Goal: Task Accomplishment & Management: Complete application form

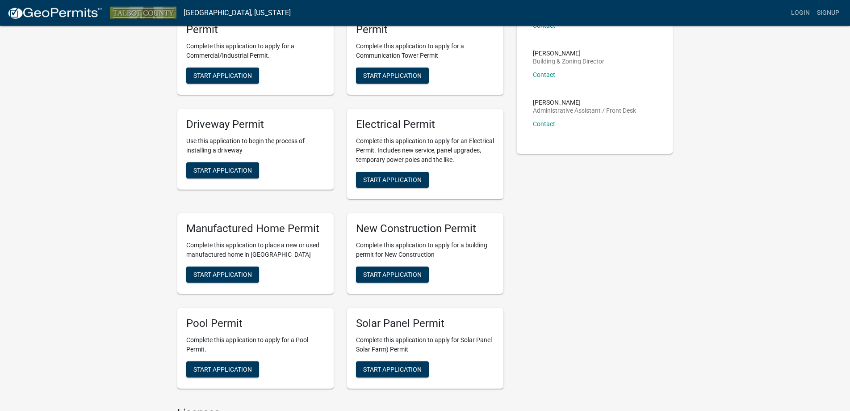
scroll to position [182, 0]
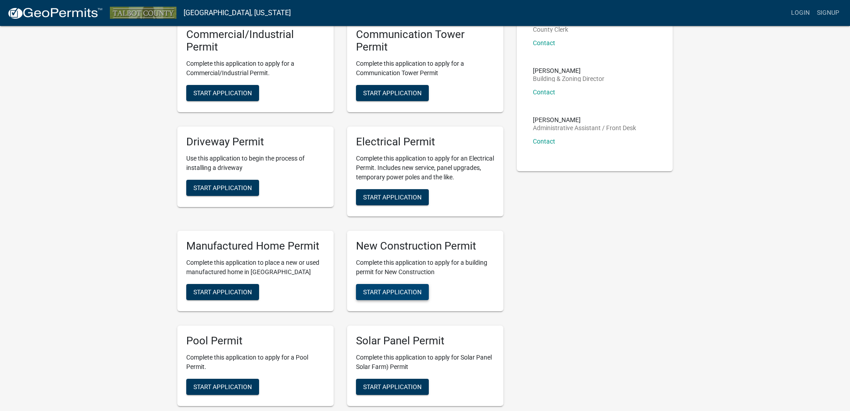
click at [405, 290] on span "Start Application" at bounding box center [392, 291] width 59 height 7
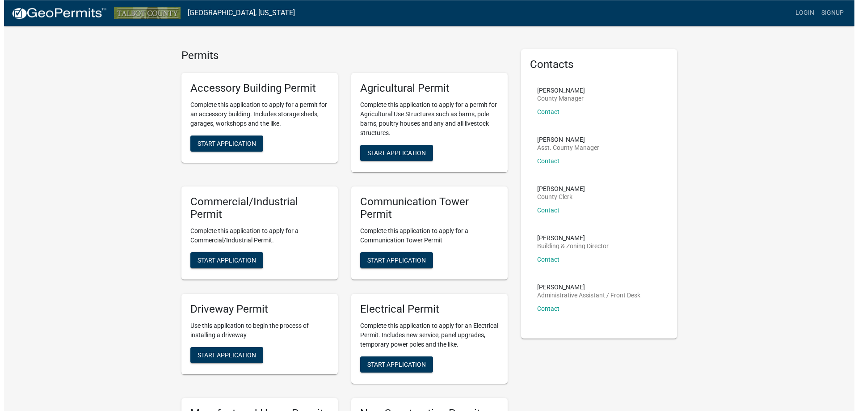
scroll to position [0, 0]
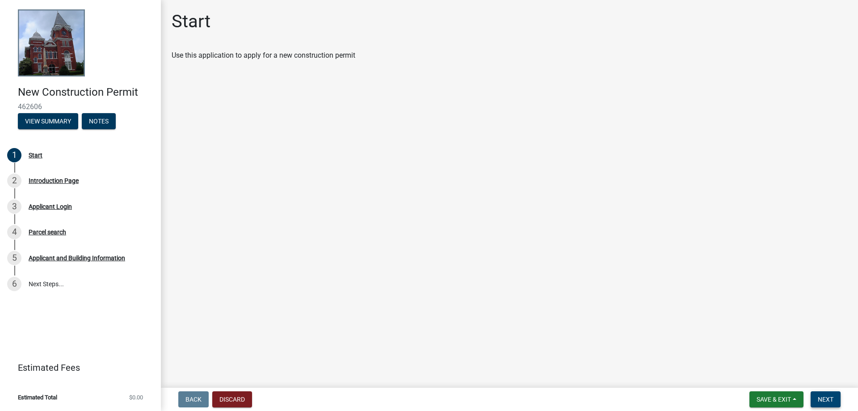
click at [825, 396] on span "Next" at bounding box center [826, 399] width 16 height 7
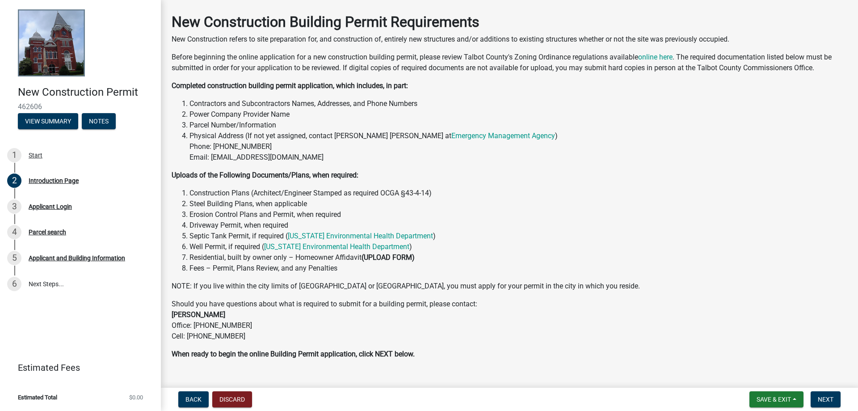
scroll to position [54, 0]
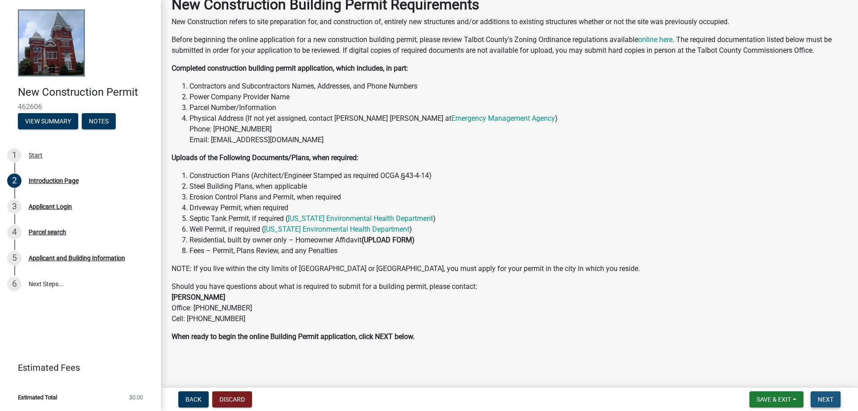
click at [834, 400] on button "Next" at bounding box center [826, 399] width 30 height 16
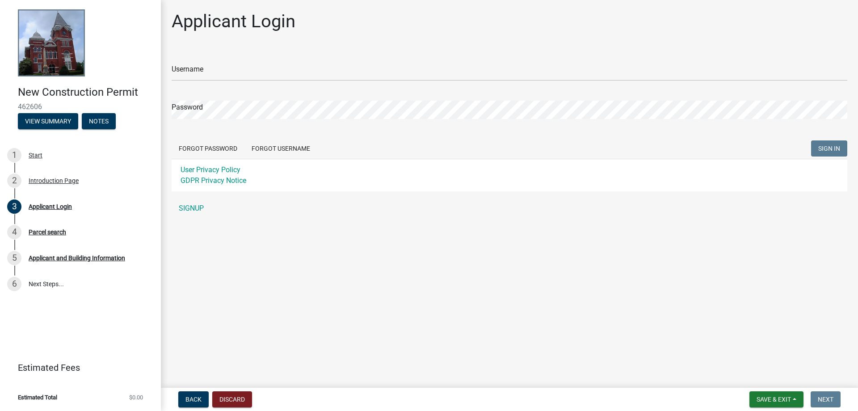
type input "Mccain & Deal Homebuilders"
click at [842, 151] on button "SIGN IN" at bounding box center [829, 148] width 36 height 16
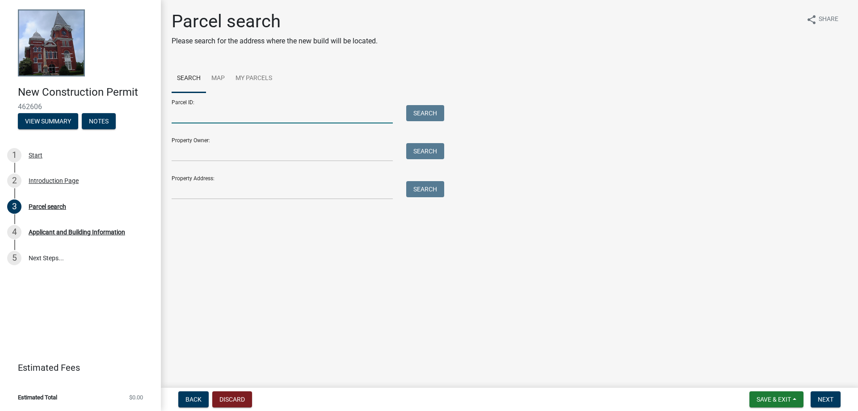
click at [233, 117] on input "Parcel ID:" at bounding box center [282, 114] width 221 height 18
click at [219, 155] on input "Property Owner:" at bounding box center [282, 152] width 221 height 18
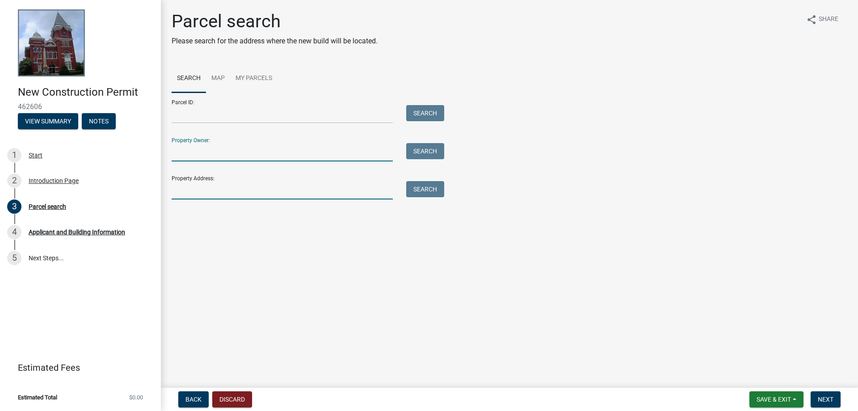
click at [223, 189] on input "Property Address:" at bounding box center [282, 190] width 221 height 18
click at [221, 78] on link "Map" at bounding box center [218, 78] width 24 height 29
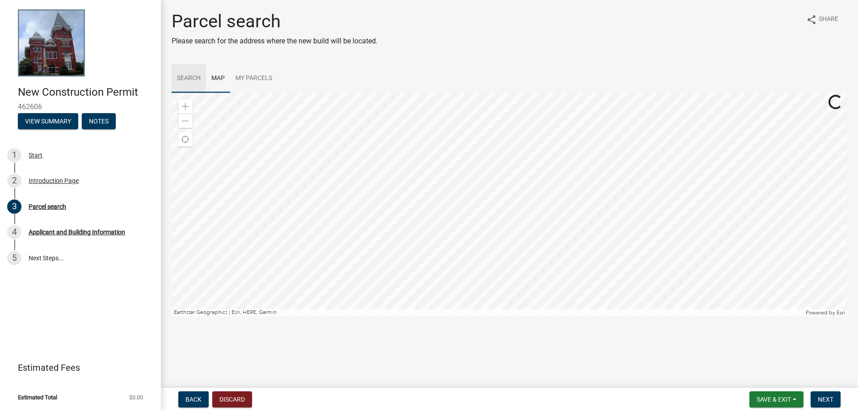
click at [190, 75] on link "Search" at bounding box center [189, 78] width 34 height 29
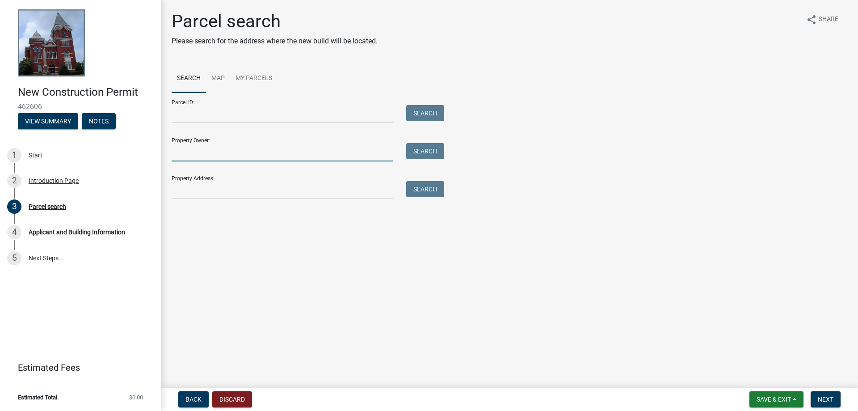
click at [238, 150] on input "Property Owner:" at bounding box center [282, 152] width 221 height 18
type input "Old Boyz Investments"
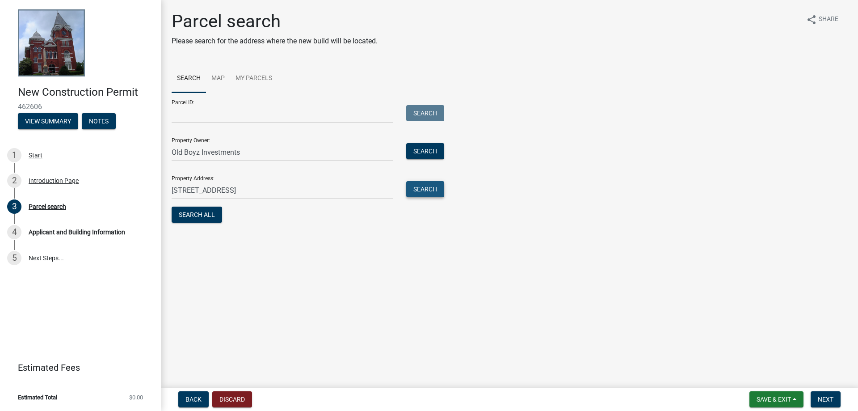
click at [435, 191] on button "Search" at bounding box center [425, 189] width 38 height 16
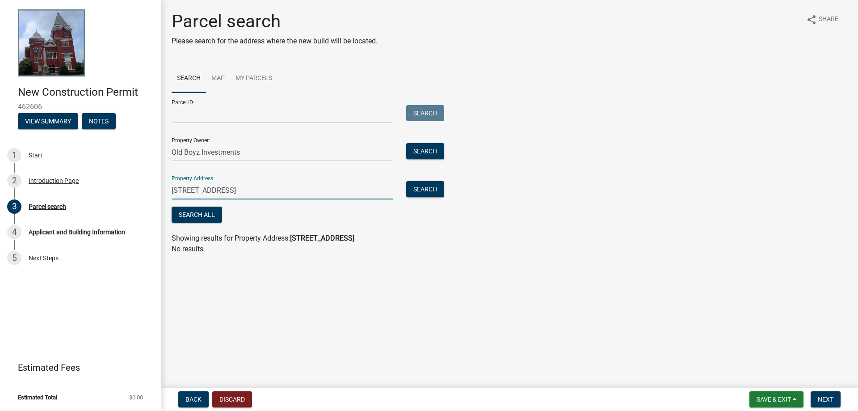
drag, startPoint x: 191, startPoint y: 189, endPoint x: 162, endPoint y: 184, distance: 29.5
click at [172, 191] on input "[STREET_ADDRESS]" at bounding box center [282, 190] width 221 height 18
type input "0 [GEOGRAPHIC_DATA]"
click at [243, 187] on input "0 [GEOGRAPHIC_DATA]" at bounding box center [282, 190] width 221 height 18
type input "[STREET_ADDRESS]"
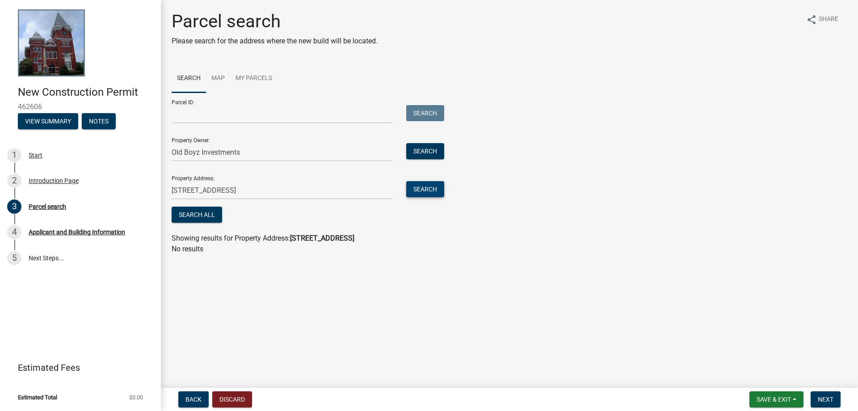
click at [421, 189] on button "Search" at bounding box center [425, 189] width 38 height 16
click at [424, 153] on button "Search" at bounding box center [425, 151] width 38 height 16
click at [427, 149] on button "Search" at bounding box center [425, 151] width 38 height 16
click at [342, 114] on input "Parcel ID:" at bounding box center [282, 114] width 221 height 18
click at [253, 74] on link "My Parcels" at bounding box center [253, 78] width 47 height 29
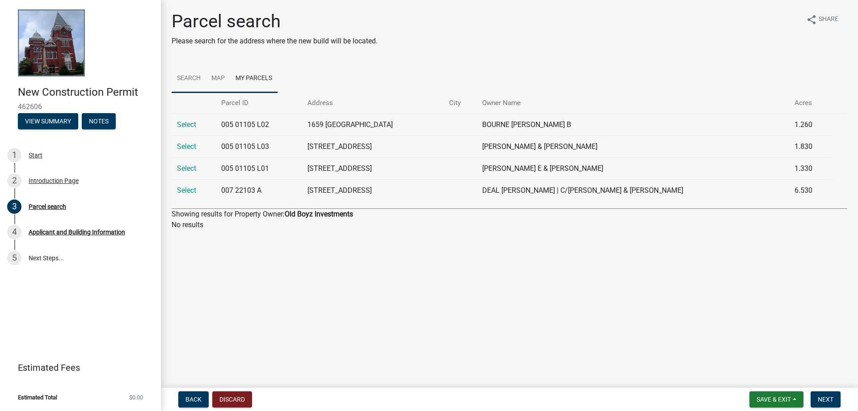
click at [228, 80] on link "Map" at bounding box center [218, 78] width 24 height 29
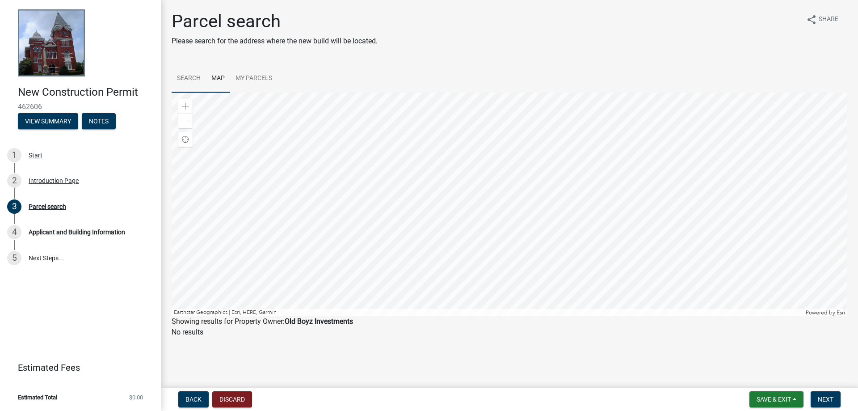
click at [192, 76] on link "Search" at bounding box center [189, 78] width 34 height 29
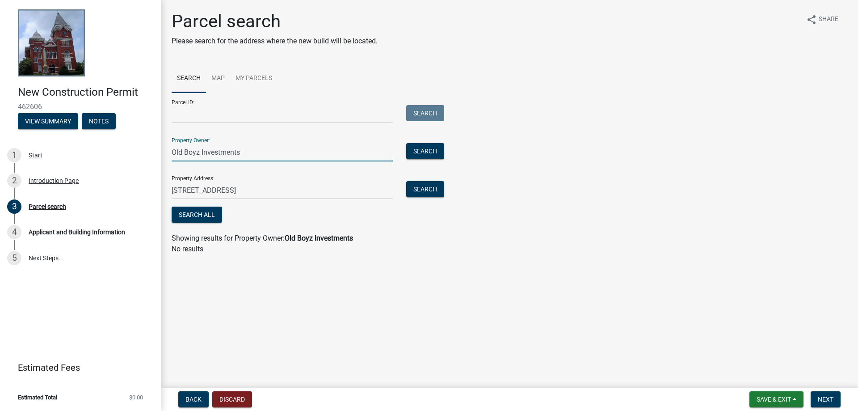
drag, startPoint x: 259, startPoint y: 153, endPoint x: 145, endPoint y: 144, distance: 114.3
click at [172, 144] on input "Old Boyz Investments" at bounding box center [282, 152] width 221 height 18
type input "[PERSON_NAME]"
click at [429, 143] on button "Search" at bounding box center [425, 151] width 38 height 16
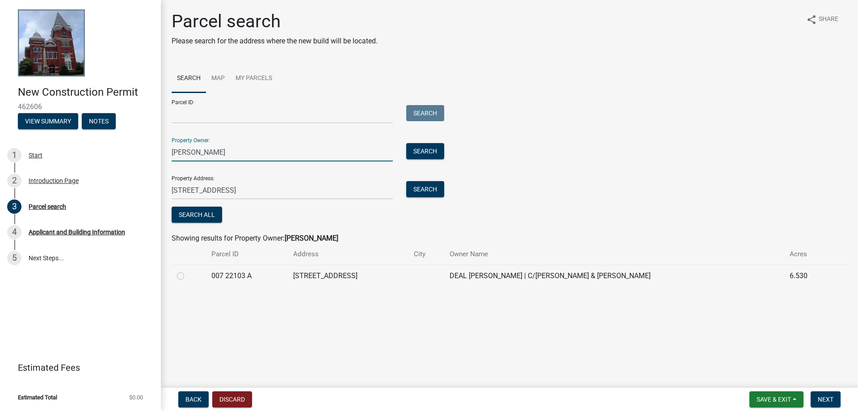
drag, startPoint x: 226, startPoint y: 151, endPoint x: 130, endPoint y: 150, distance: 96.1
click at [172, 150] on input "[PERSON_NAME]" at bounding box center [282, 152] width 221 height 18
type input "Old Boyz"
click at [425, 151] on button "Search" at bounding box center [425, 151] width 38 height 16
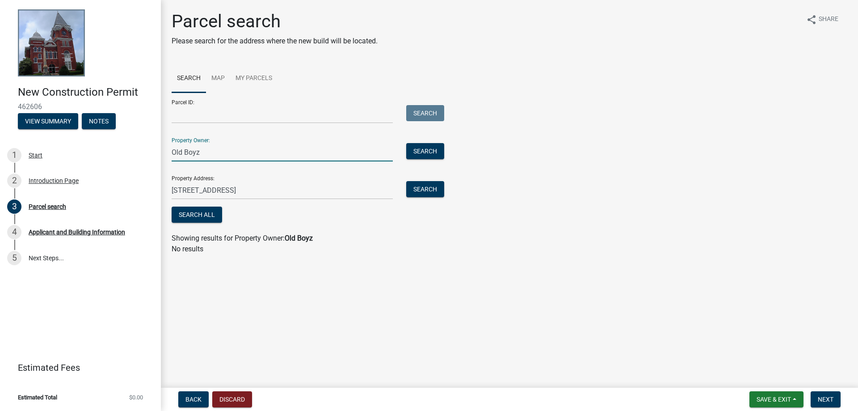
drag, startPoint x: 244, startPoint y: 149, endPoint x: 143, endPoint y: 153, distance: 101.5
click at [172, 151] on input "Old Boyz" at bounding box center [282, 152] width 221 height 18
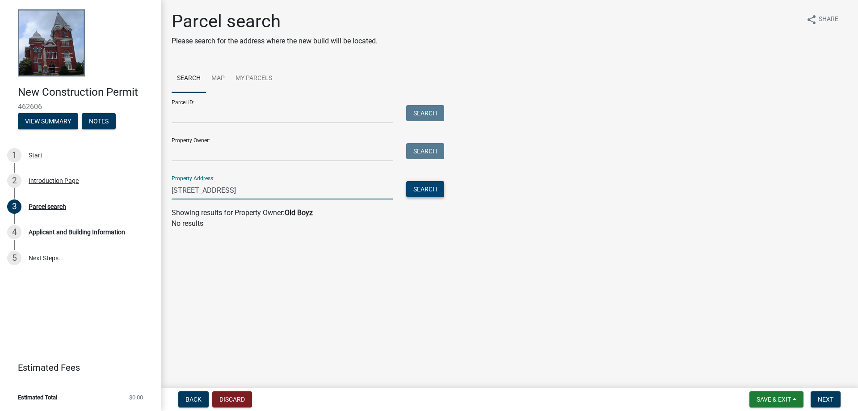
drag, startPoint x: 433, startPoint y: 191, endPoint x: 421, endPoint y: 189, distance: 11.8
click at [433, 191] on button "Search" at bounding box center [425, 189] width 38 height 16
click at [177, 189] on input "[STREET_ADDRESS]" at bounding box center [282, 190] width 221 height 18
click at [445, 190] on div "Search" at bounding box center [423, 190] width 47 height 18
click at [434, 190] on button "Search" at bounding box center [425, 189] width 38 height 16
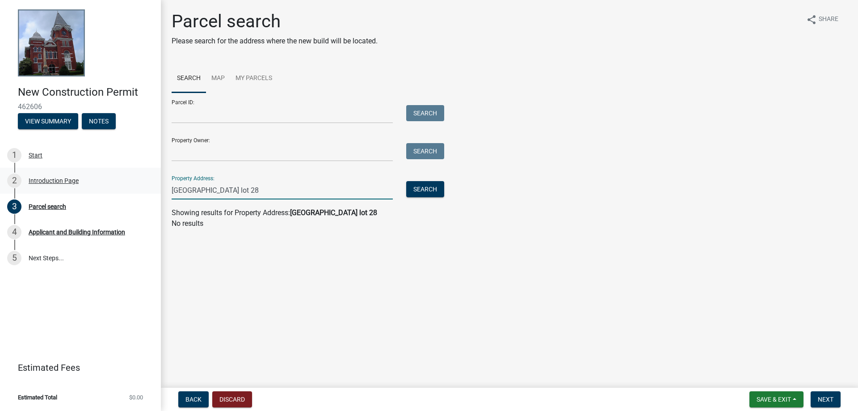
drag, startPoint x: 255, startPoint y: 191, endPoint x: 122, endPoint y: 189, distance: 133.6
click at [172, 189] on input "[GEOGRAPHIC_DATA] lot 28" at bounding box center [282, 190] width 221 height 18
type input "0 [GEOGRAPHIC_DATA]"
click at [424, 187] on button "Search" at bounding box center [425, 189] width 38 height 16
drag, startPoint x: 219, startPoint y: 117, endPoint x: 222, endPoint y: 110, distance: 7.4
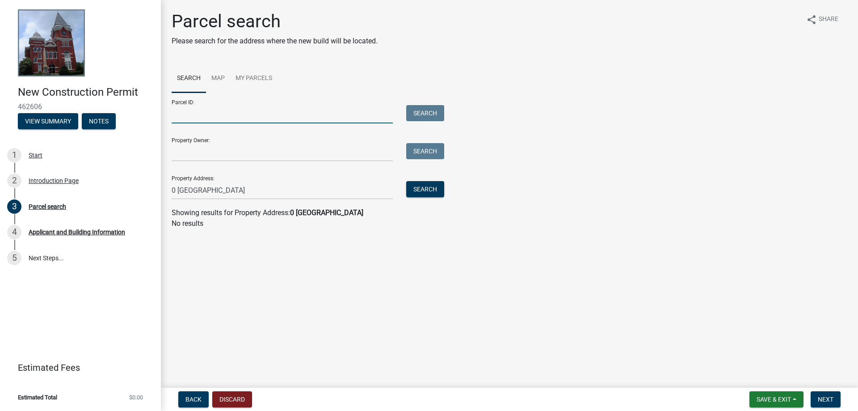
click at [219, 117] on input "Parcel ID:" at bounding box center [282, 114] width 221 height 18
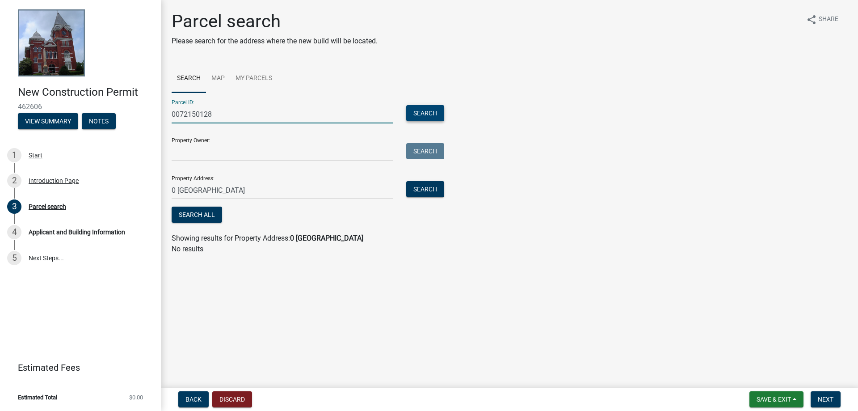
type input "0072150128"
click at [431, 111] on button "Search" at bounding box center [425, 113] width 38 height 16
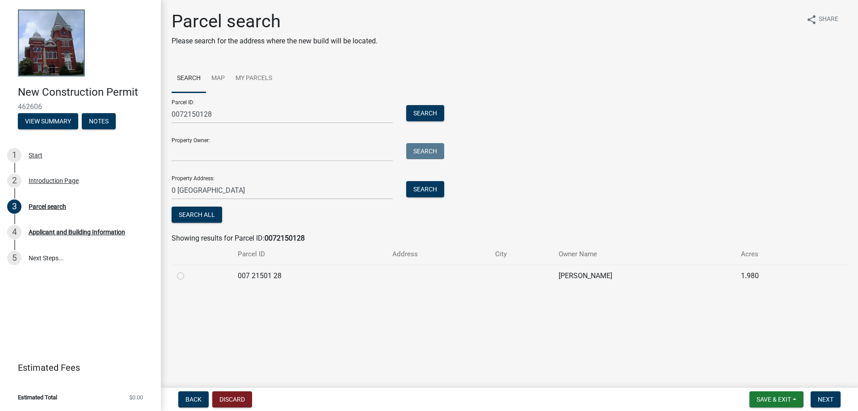
click at [180, 279] on div at bounding box center [202, 275] width 50 height 11
click at [188, 270] on label at bounding box center [188, 270] width 0 height 0
click at [188, 276] on 28 "radio" at bounding box center [191, 273] width 6 height 6
radio 28 "true"
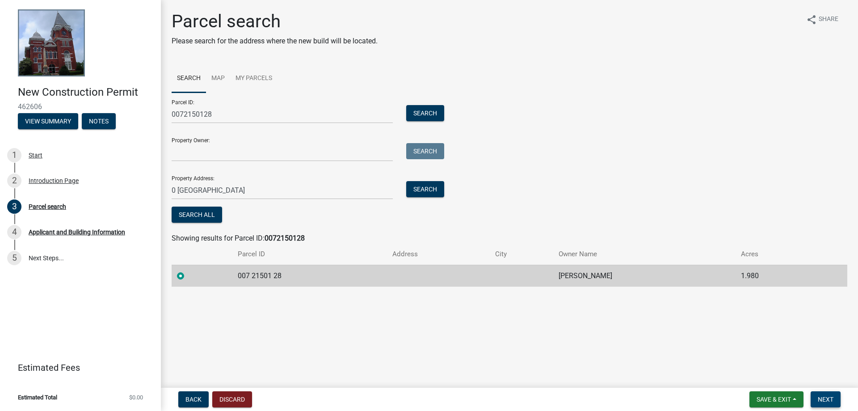
click at [834, 396] on button "Next" at bounding box center [826, 399] width 30 height 16
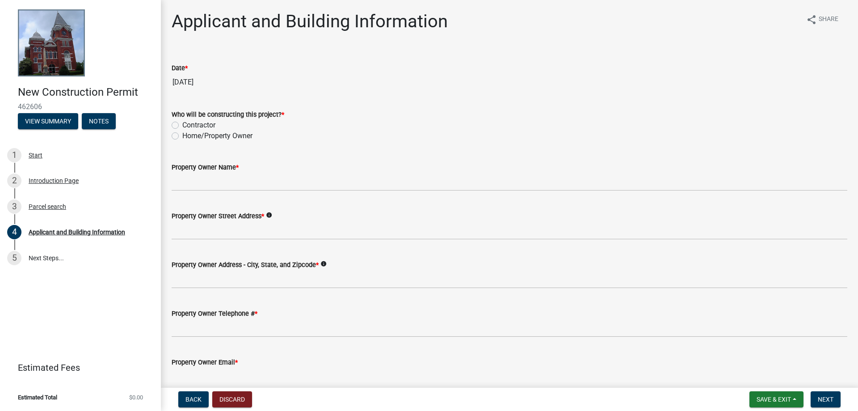
click at [182, 126] on label "Contractor" at bounding box center [198, 125] width 33 height 11
click at [182, 126] on input "Contractor" at bounding box center [185, 123] width 6 height 6
radio input "true"
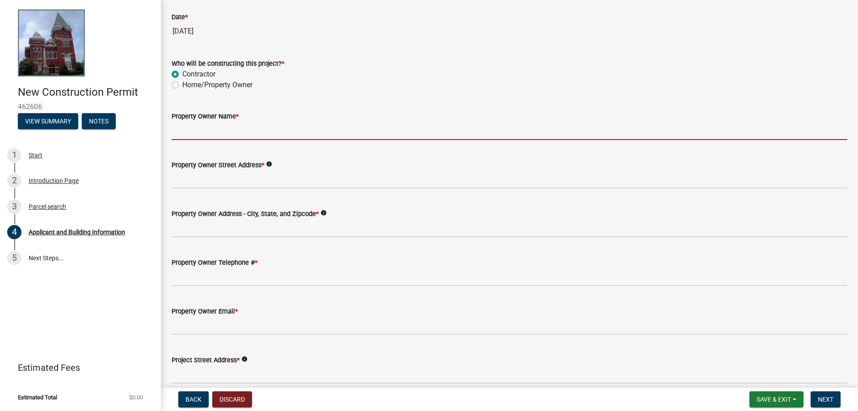
click at [223, 134] on input "Property Owner Name *" at bounding box center [510, 131] width 676 height 18
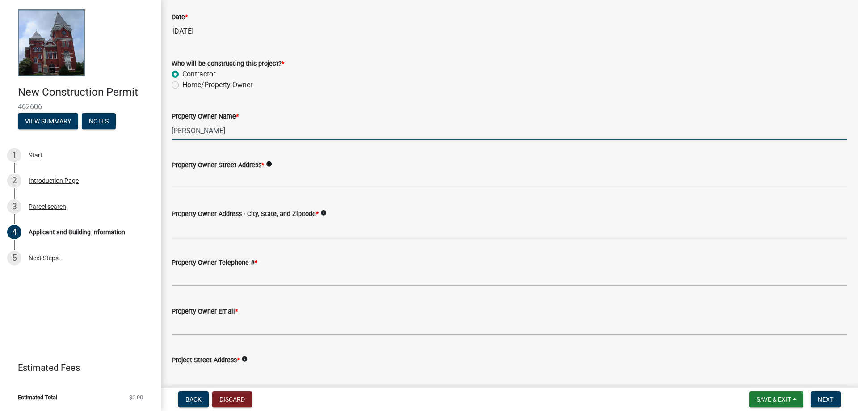
type input "[PERSON_NAME]"
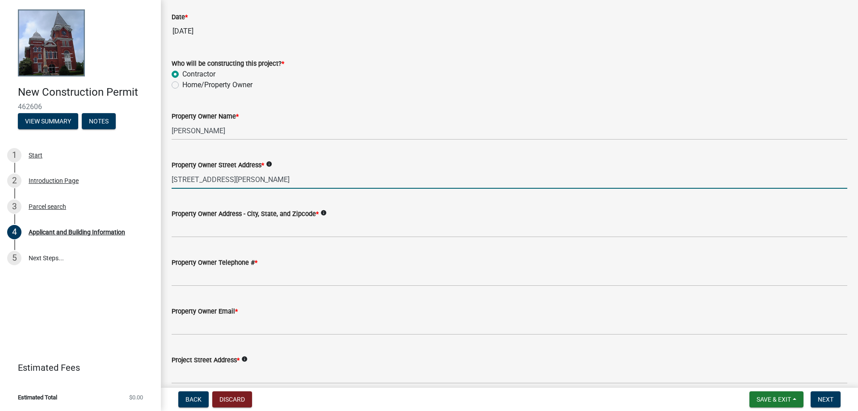
type input "[STREET_ADDRESS][PERSON_NAME]"
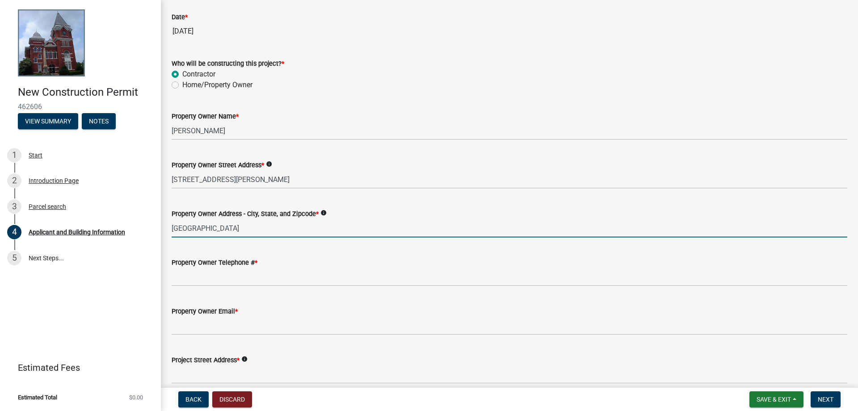
type input "[GEOGRAPHIC_DATA]"
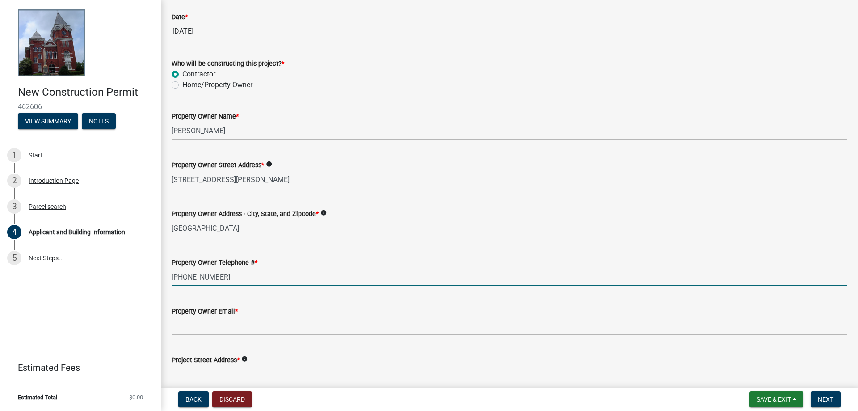
type input "[PHONE_NUMBER]"
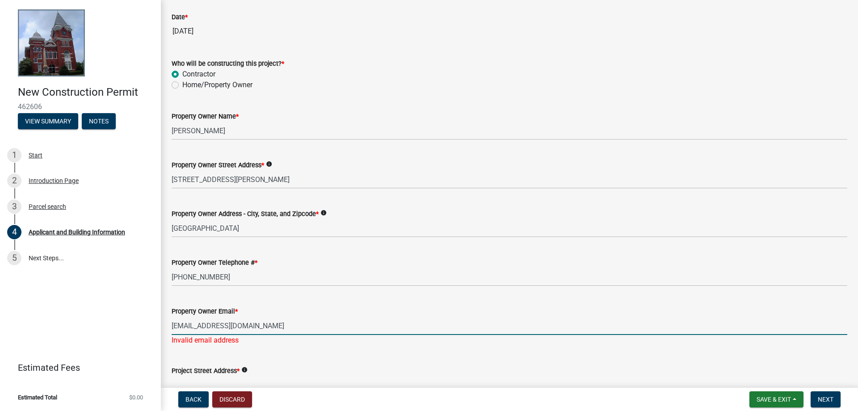
type input "[EMAIL_ADDRESS][DOMAIN_NAME]"
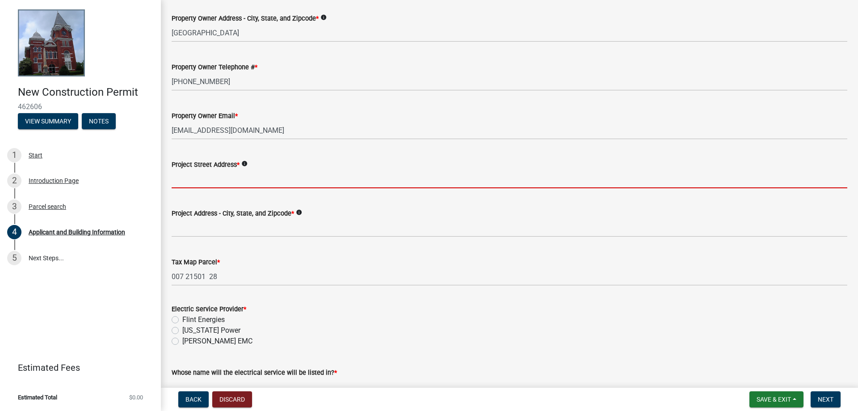
scroll to position [255, 0]
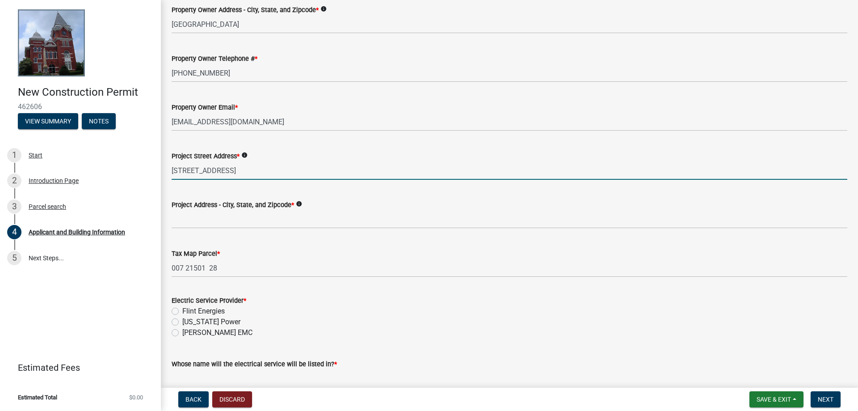
type input "[STREET_ADDRESS]"
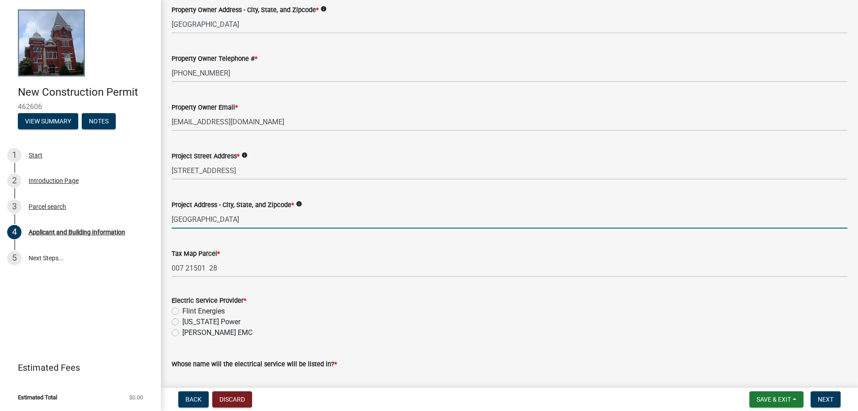
type input "[GEOGRAPHIC_DATA]"
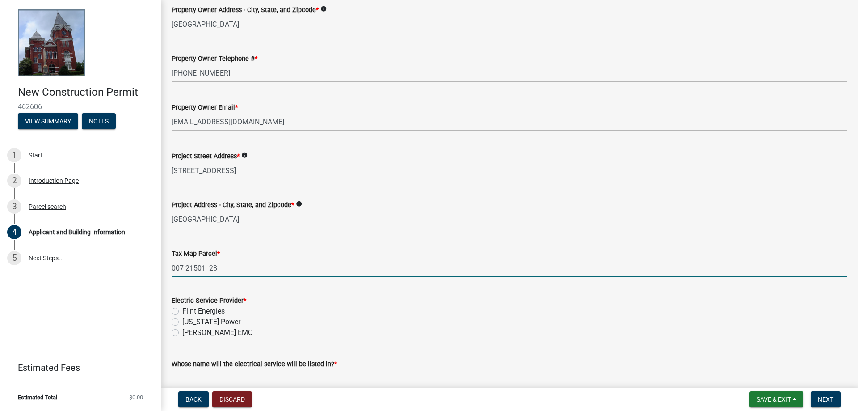
scroll to position [408, 0]
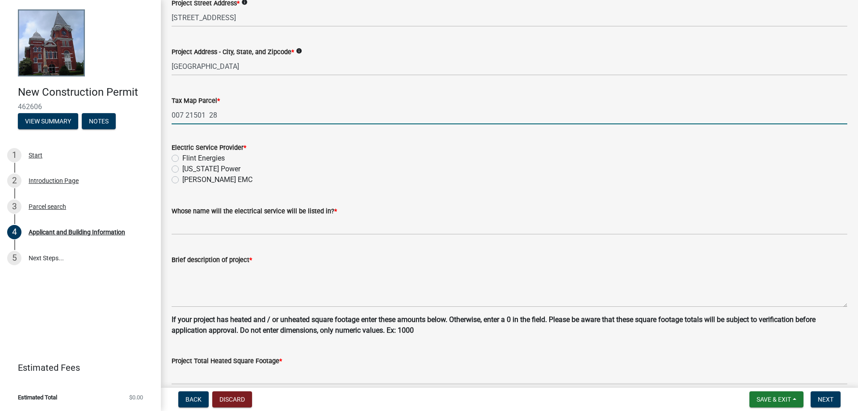
click at [182, 158] on label "Flint Energies" at bounding box center [203, 158] width 42 height 11
click at [182, 158] on input "Flint Energies" at bounding box center [185, 156] width 6 height 6
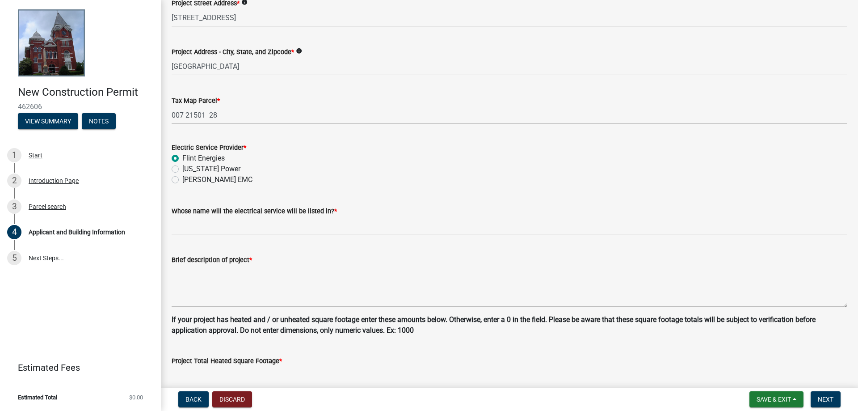
radio input "true"
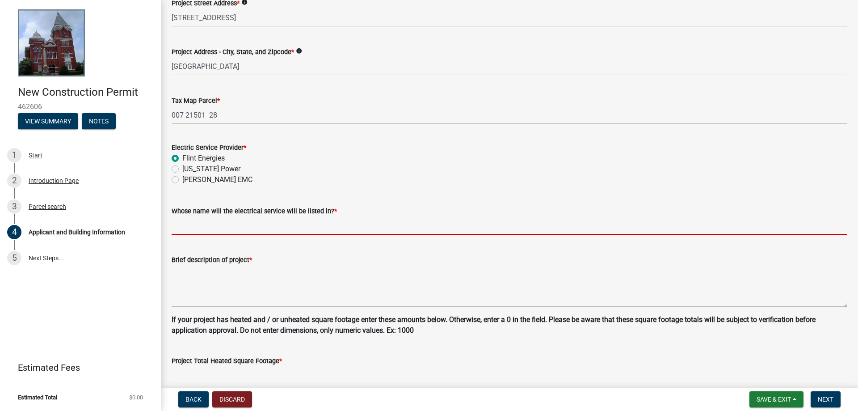
click at [245, 222] on input "Whose name will the electrical service will be listed in? *" at bounding box center [510, 225] width 676 height 18
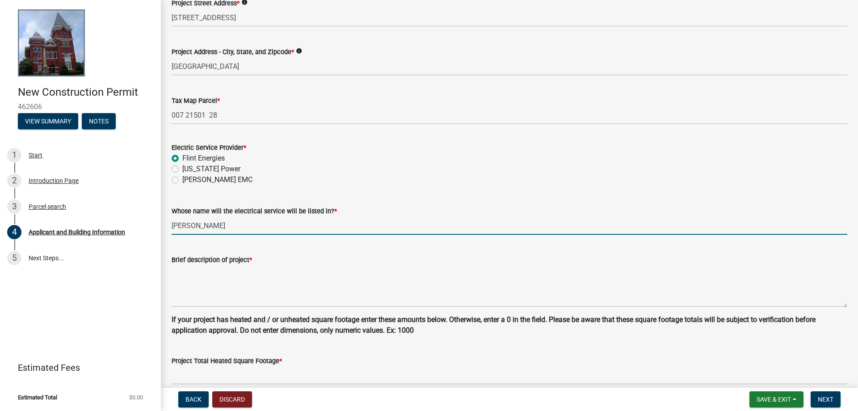
type input "[PERSON_NAME]"
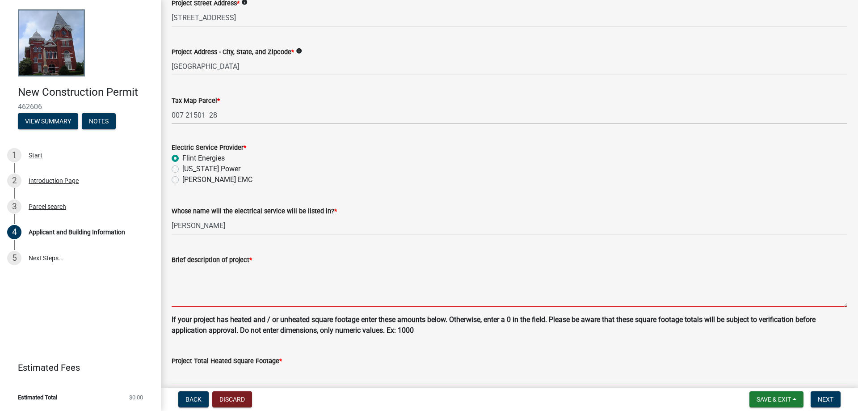
scroll to position [511, 0]
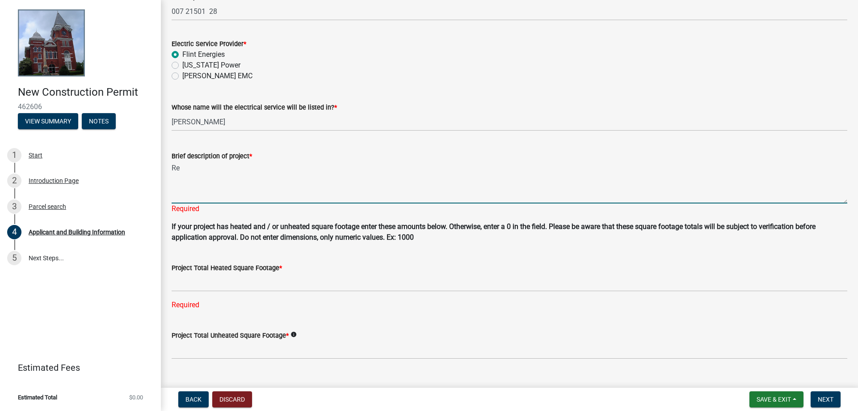
type textarea "R"
type textarea "N"
click at [190, 172] on textarea "Residental home" at bounding box center [510, 182] width 676 height 42
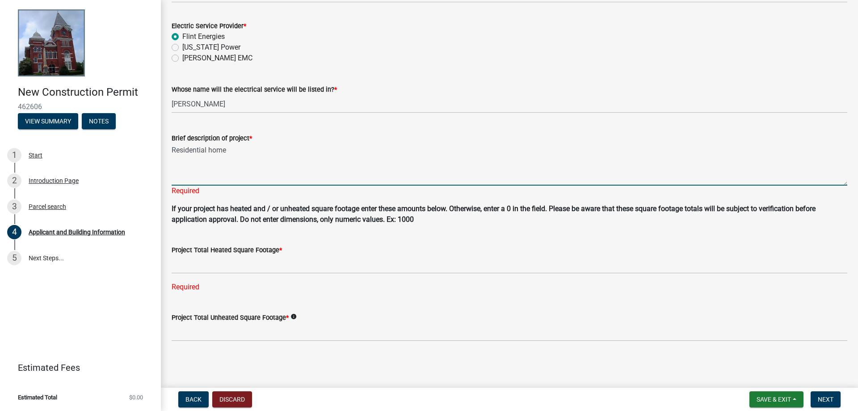
type textarea "Residential home"
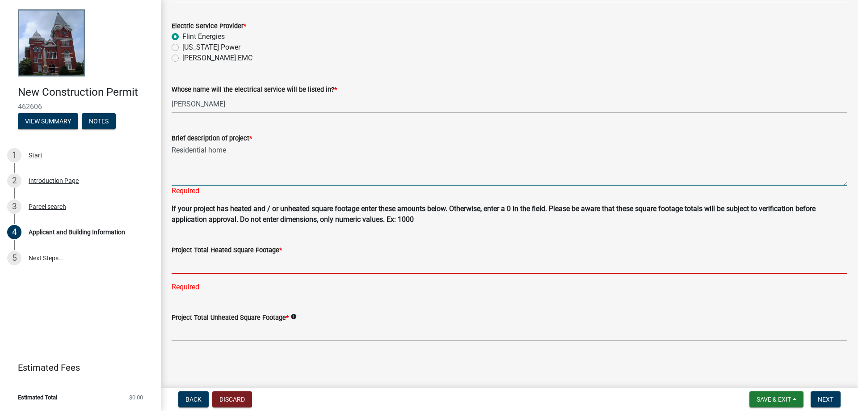
click at [320, 268] on input "text" at bounding box center [510, 264] width 676 height 18
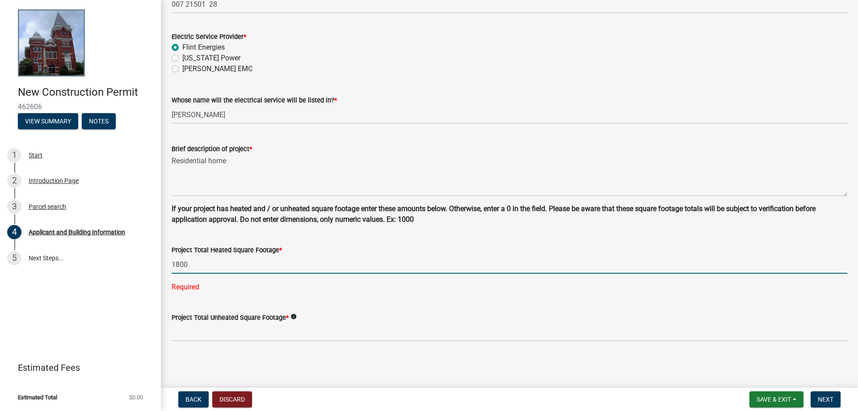
type input "1800"
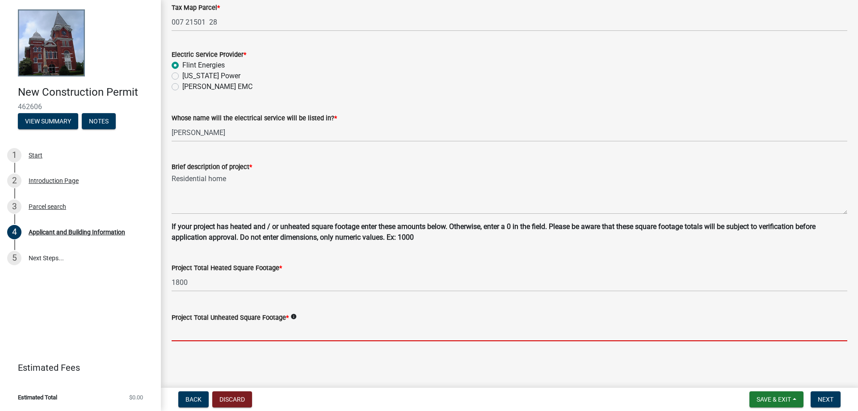
scroll to position [501, 0]
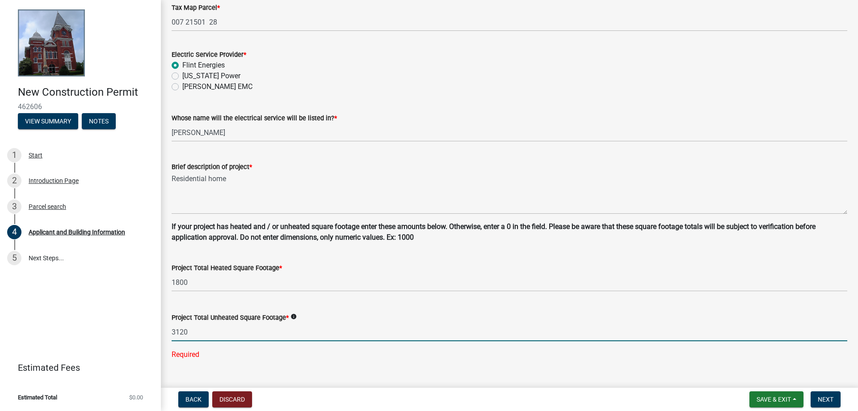
type input "3120"
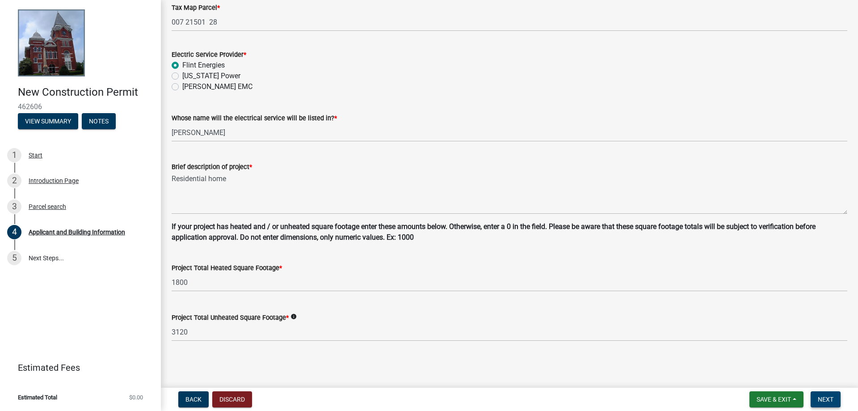
click at [831, 405] on button "Next" at bounding box center [826, 399] width 30 height 16
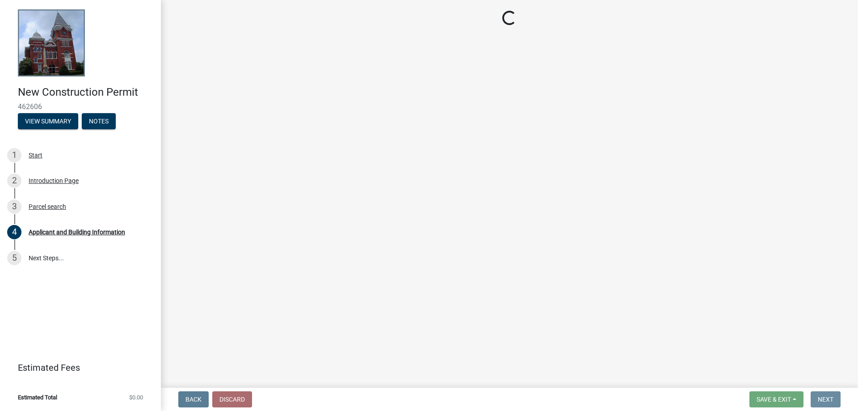
scroll to position [0, 0]
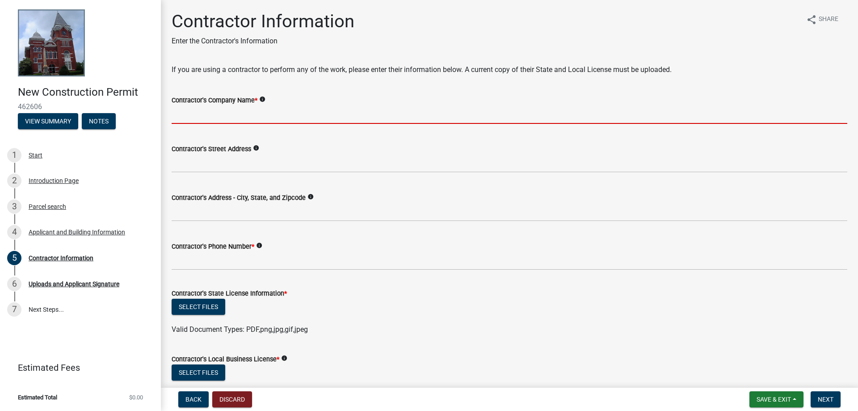
click at [287, 112] on input "Contractor's Company Name *" at bounding box center [510, 114] width 676 height 18
type input "m"
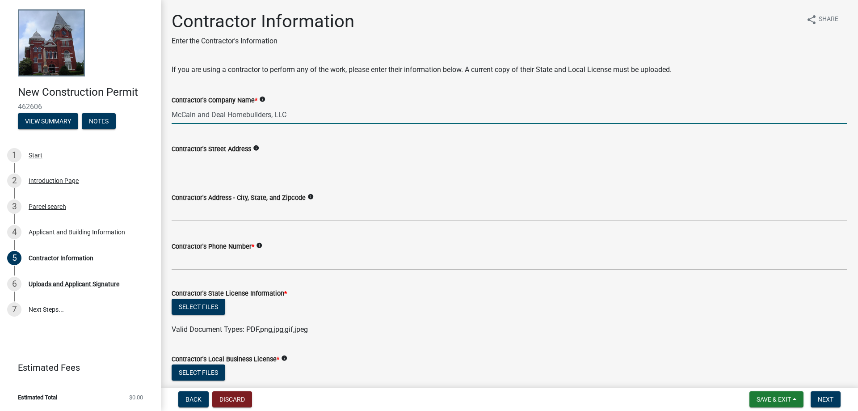
type input "McCain and Deal Homebuilders, LLC"
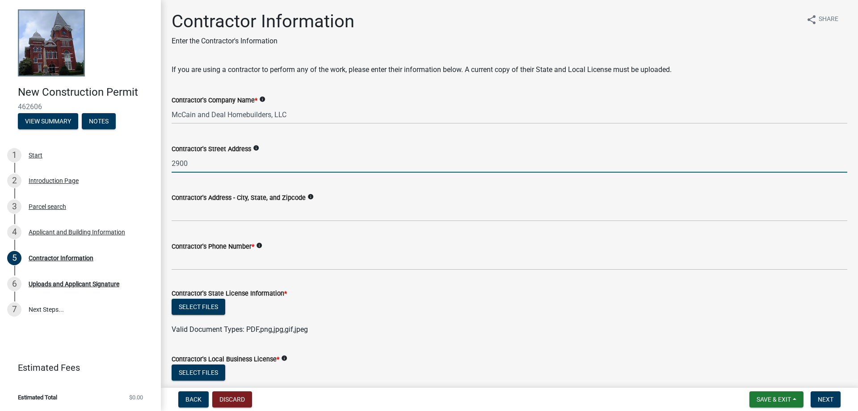
type input "[STREET_ADDRESS]"
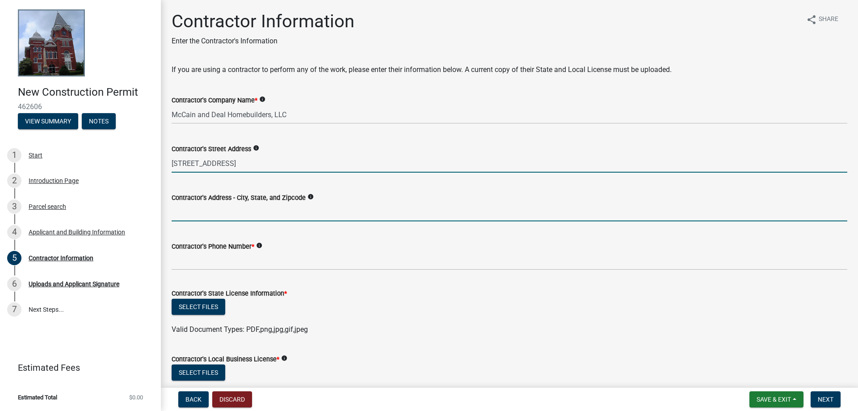
type input "31904"
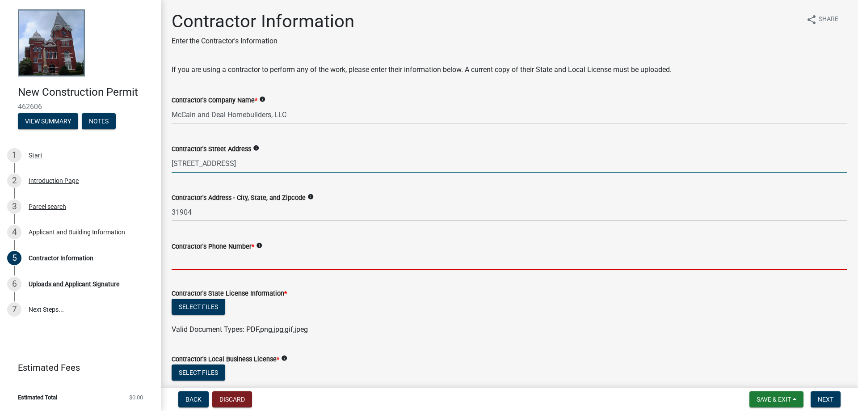
click at [226, 262] on input "Contractor's Phone Number *" at bounding box center [510, 261] width 676 height 18
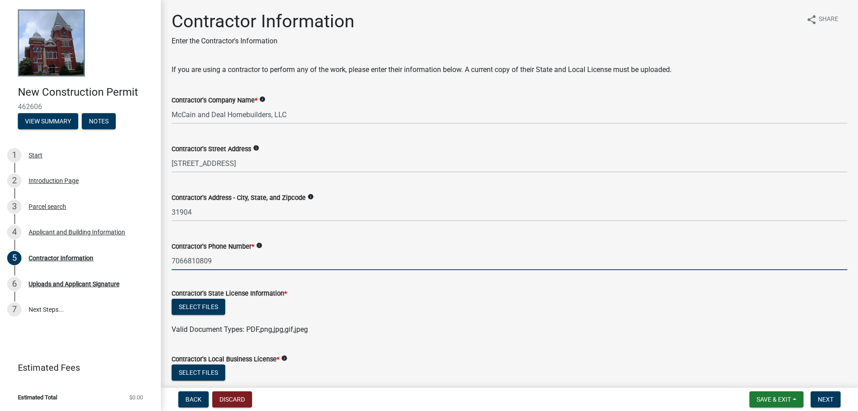
type input "7066810809"
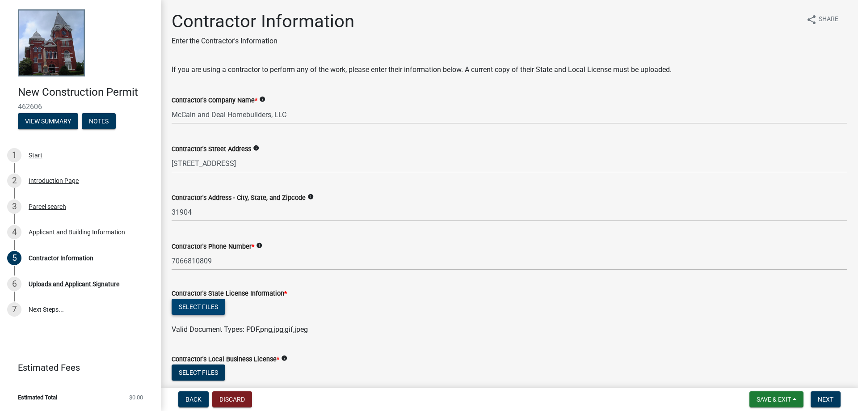
scroll to position [59, 0]
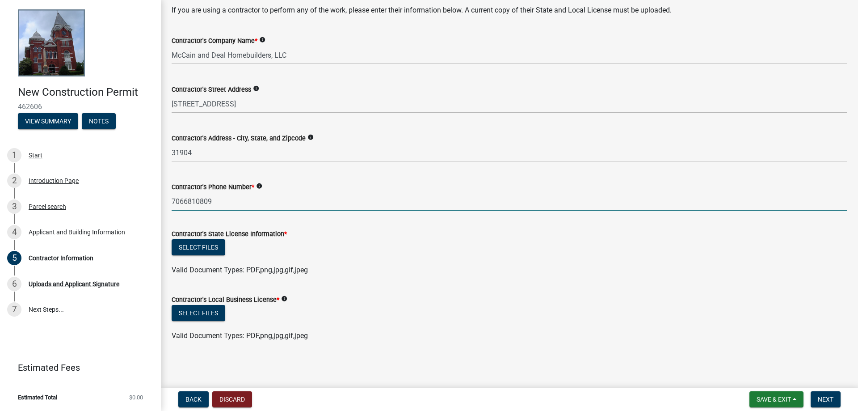
click at [182, 205] on input "7066810809" at bounding box center [510, 201] width 676 height 18
type input "[PHONE_NUMBER]"
click at [214, 246] on button "Select files" at bounding box center [199, 247] width 54 height 16
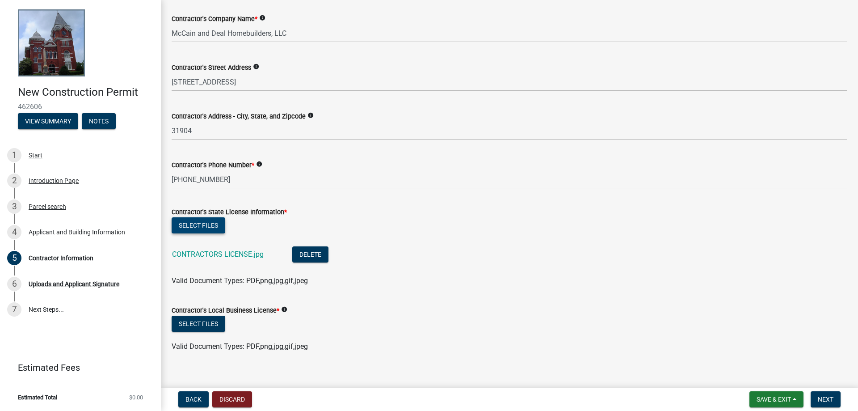
scroll to position [92, 0]
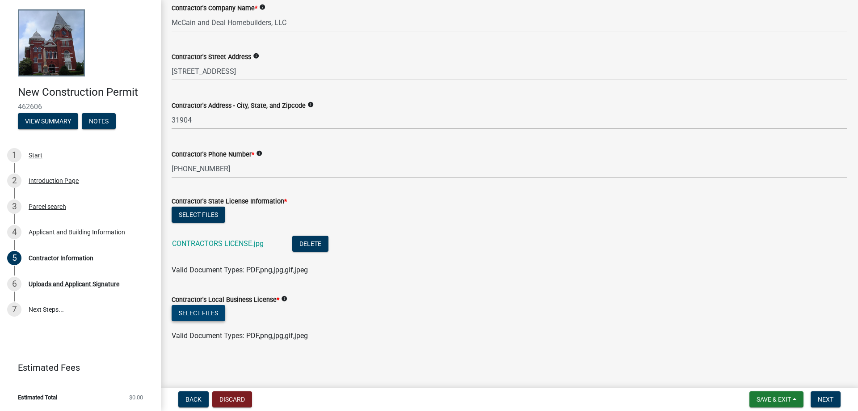
click at [214, 311] on button "Select files" at bounding box center [199, 313] width 54 height 16
click at [198, 309] on button "Select files" at bounding box center [199, 313] width 54 height 16
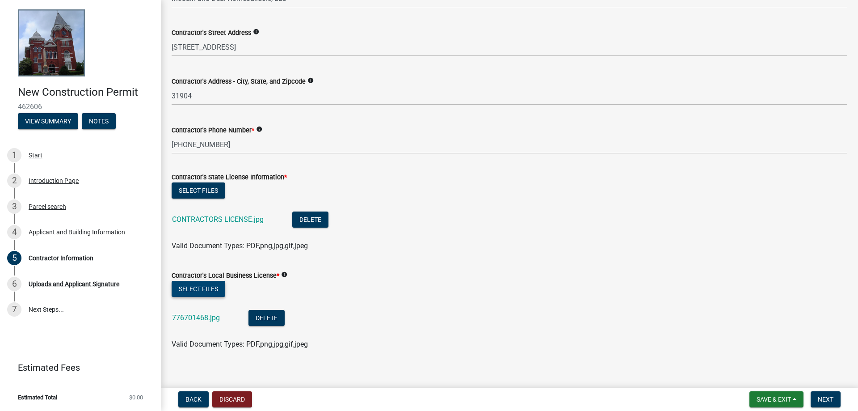
scroll to position [125, 0]
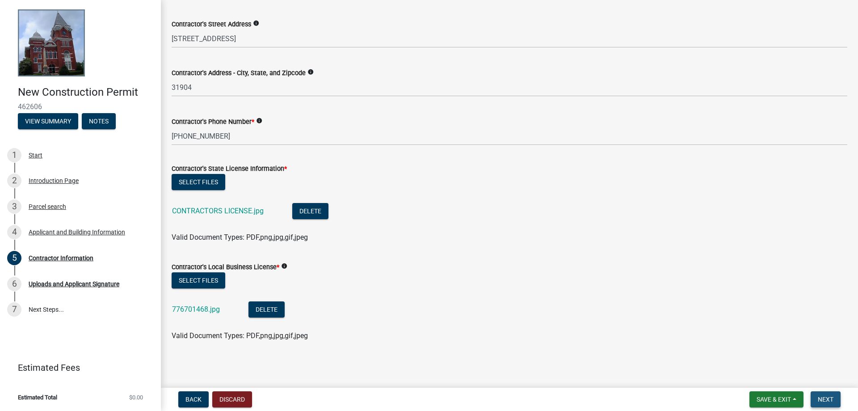
click at [830, 396] on span "Next" at bounding box center [826, 399] width 16 height 7
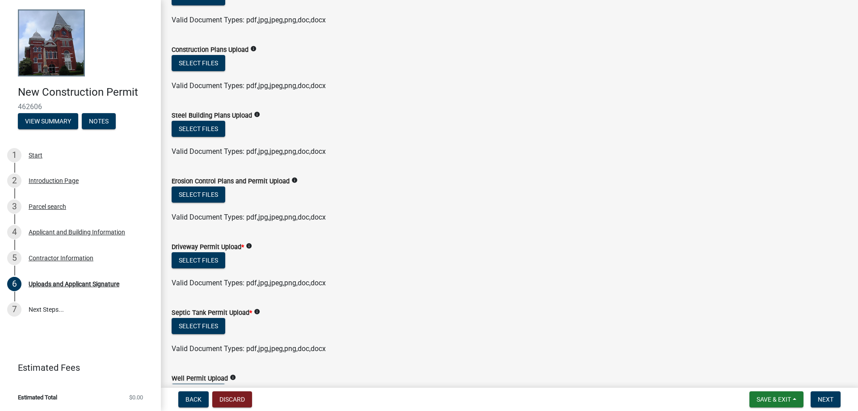
scroll to position [51, 0]
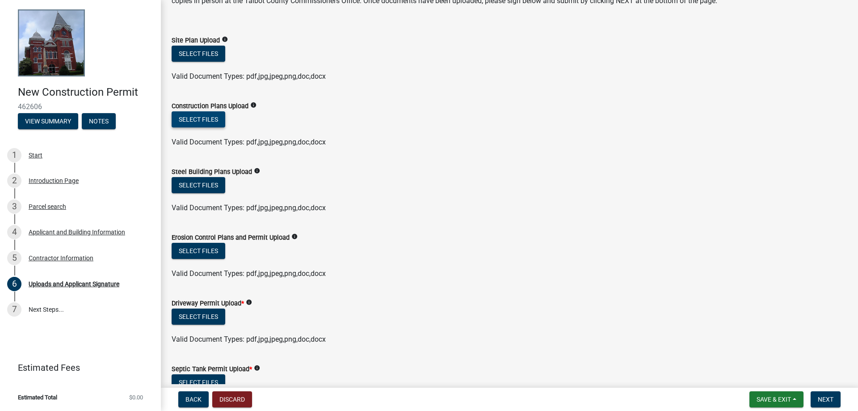
click at [179, 122] on button "Select files" at bounding box center [199, 119] width 54 height 16
click at [200, 115] on button "Select files" at bounding box center [199, 119] width 54 height 16
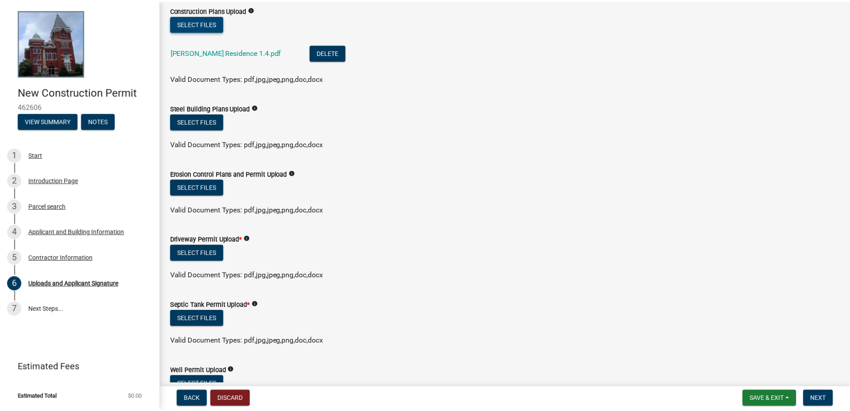
scroll to position [0, 0]
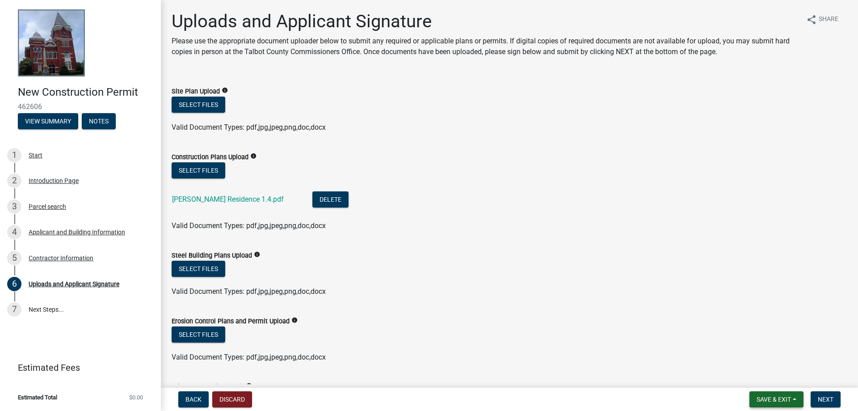
click at [770, 397] on span "Save & Exit" at bounding box center [774, 399] width 34 height 7
click at [762, 375] on button "Save & Exit" at bounding box center [768, 375] width 72 height 21
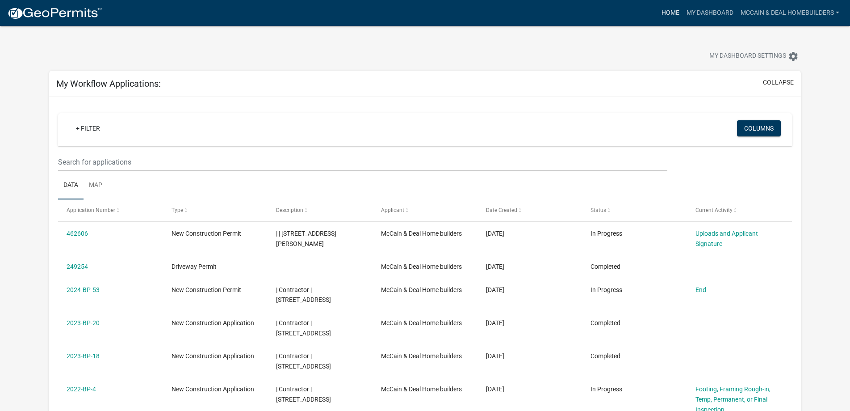
click at [668, 4] on link "Home" at bounding box center [670, 12] width 25 height 17
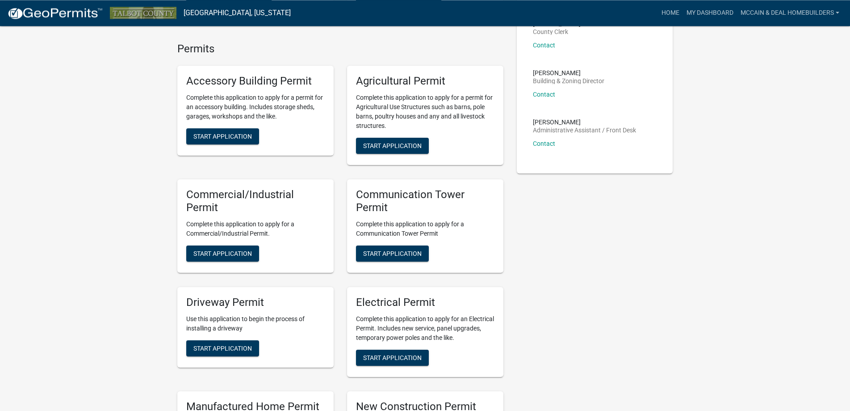
scroll to position [228, 0]
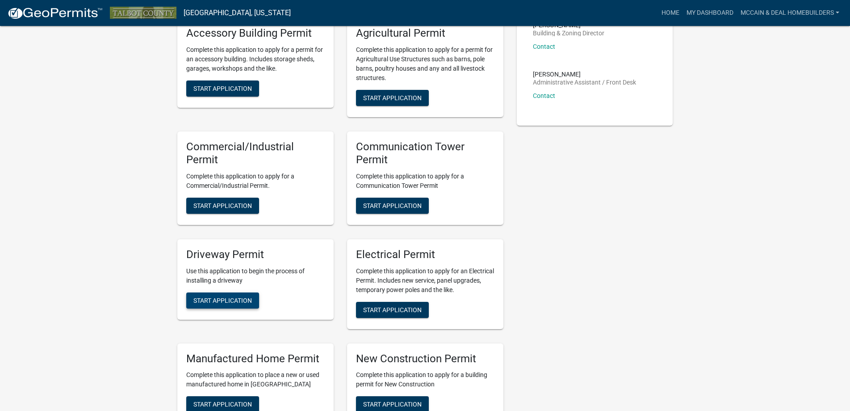
click at [255, 306] on button "Start Application" at bounding box center [222, 300] width 73 height 16
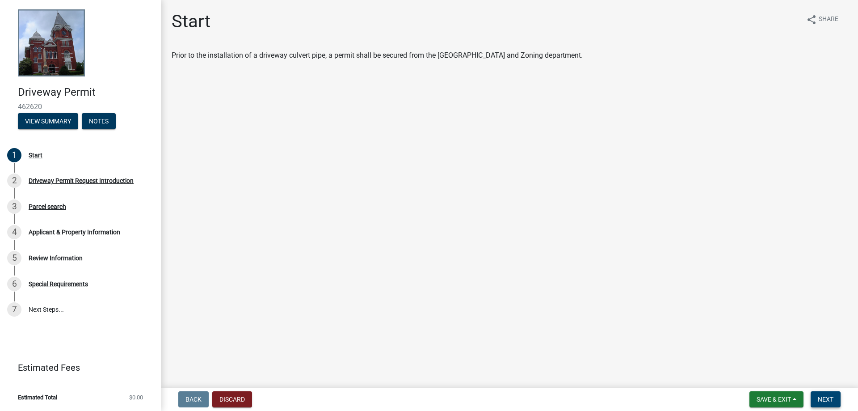
click at [831, 400] on span "Next" at bounding box center [826, 399] width 16 height 7
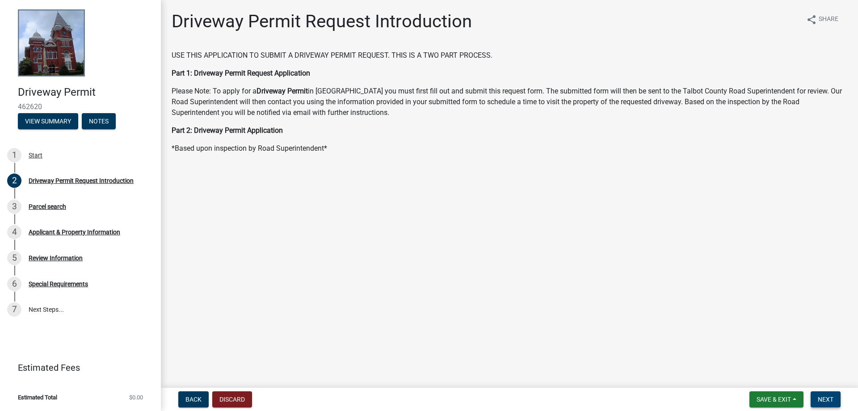
click at [829, 397] on span "Next" at bounding box center [826, 399] width 16 height 7
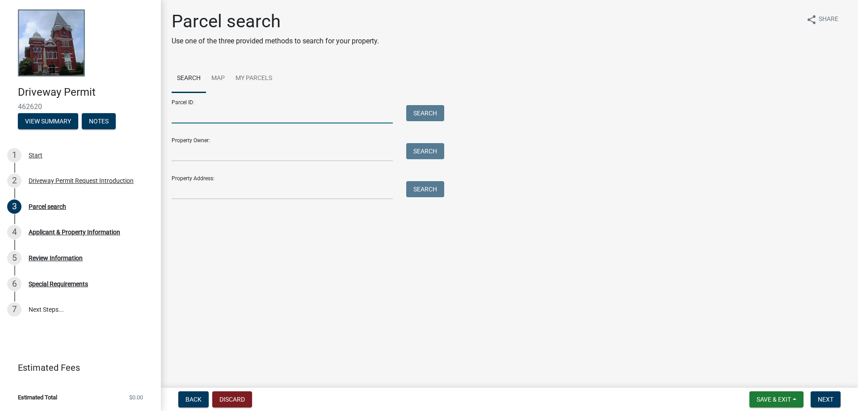
click at [202, 118] on input "Parcel ID:" at bounding box center [282, 114] width 221 height 18
type input "0072150128"
click at [422, 113] on button "Search" at bounding box center [425, 113] width 38 height 16
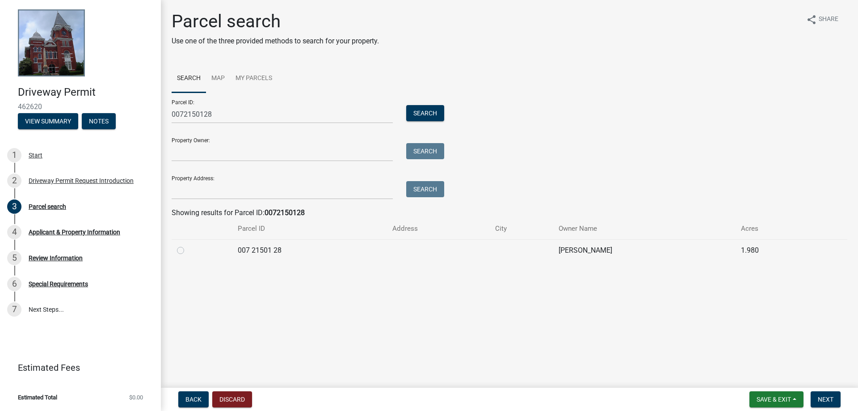
click at [188, 245] on label at bounding box center [188, 245] width 0 height 0
click at [188, 251] on 28 "radio" at bounding box center [191, 248] width 6 height 6
radio 28 "true"
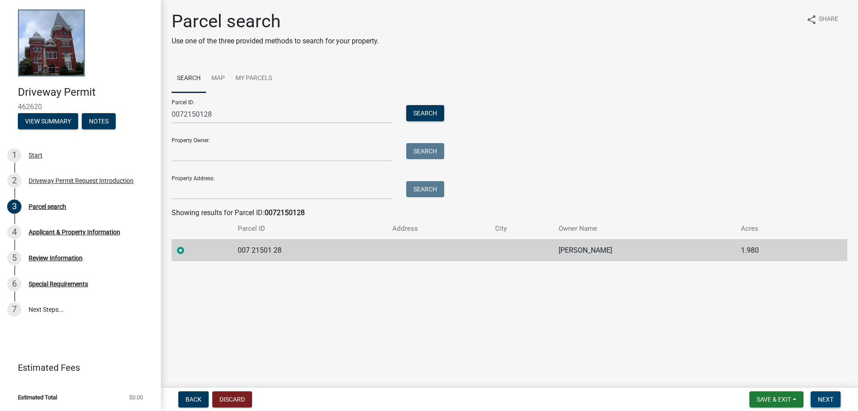
click at [825, 396] on span "Next" at bounding box center [826, 399] width 16 height 7
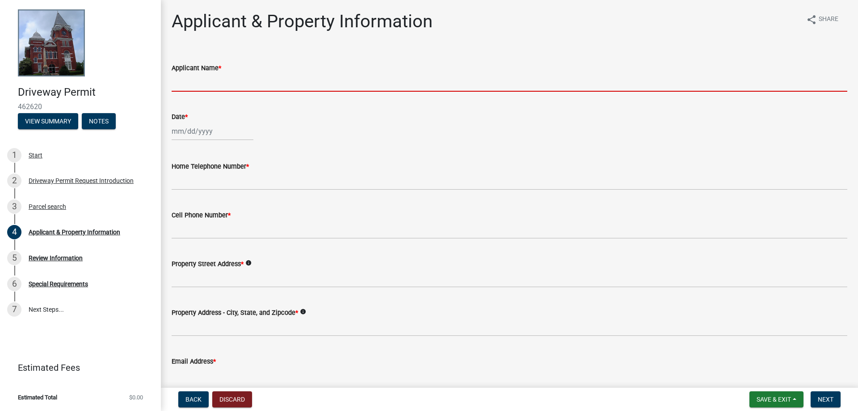
click at [227, 81] on input "Applicant Name *" at bounding box center [510, 82] width 676 height 18
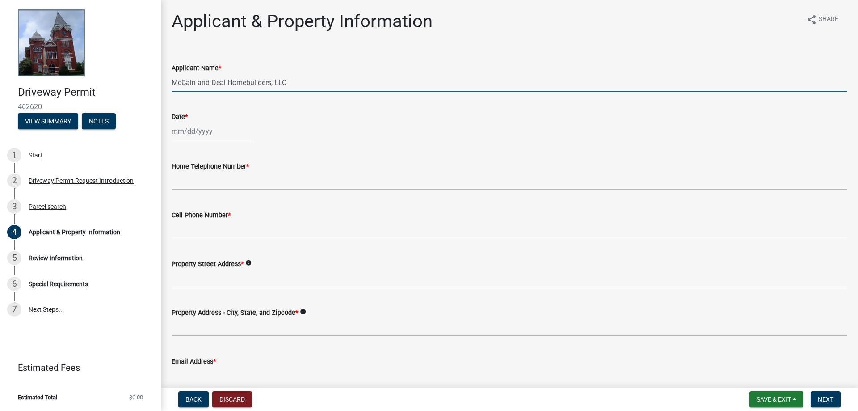
type input "McCain and Deal Homebuilders, LLC"
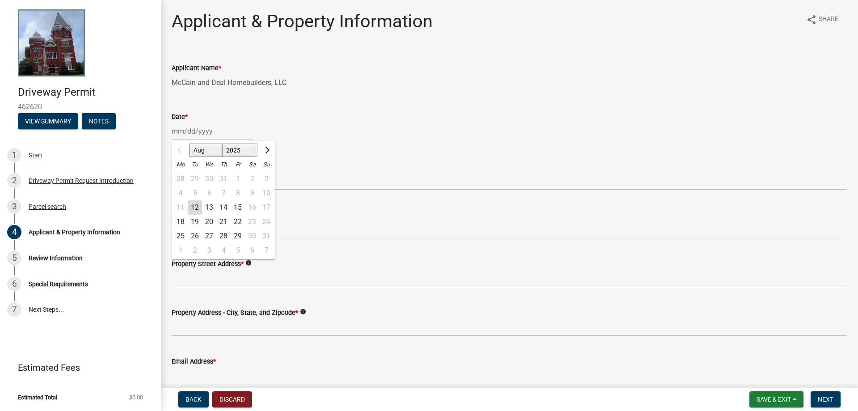
click at [194, 208] on div "12" at bounding box center [195, 207] width 14 height 14
type input "[DATE]"
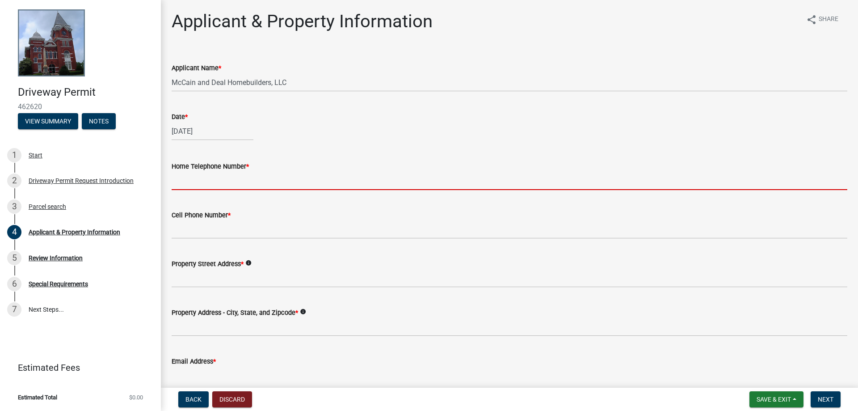
click at [204, 186] on input "Home Telephone Number *" at bounding box center [510, 181] width 676 height 18
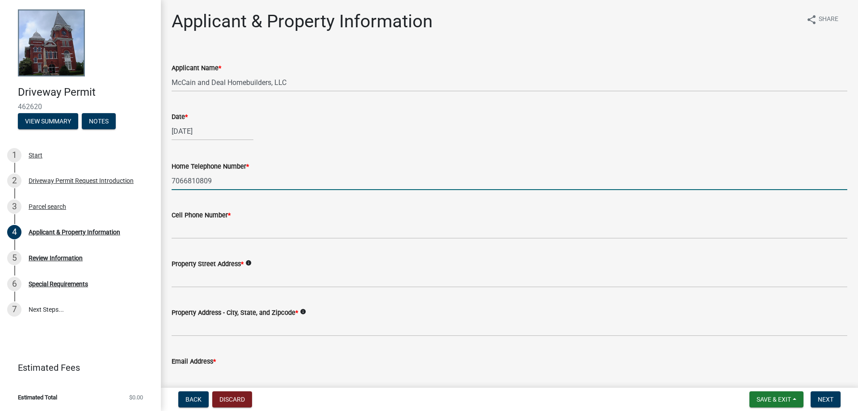
type input "7066810809"
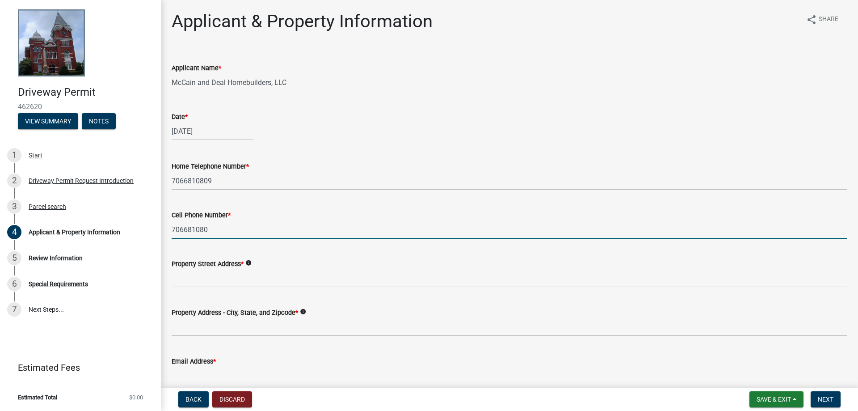
type input "706681080"
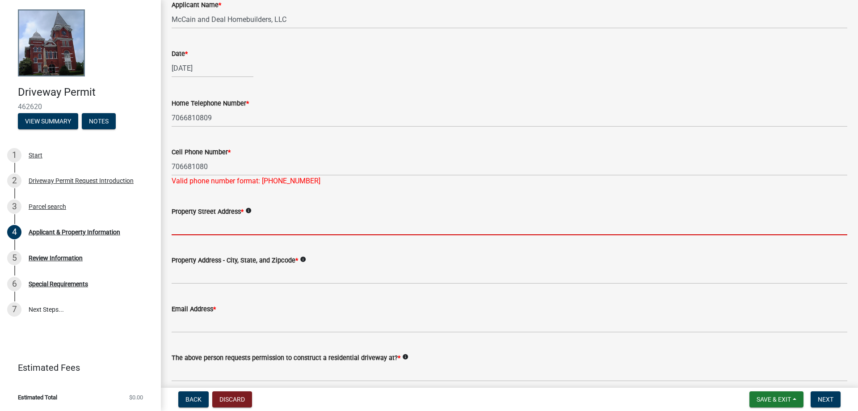
scroll to position [102, 0]
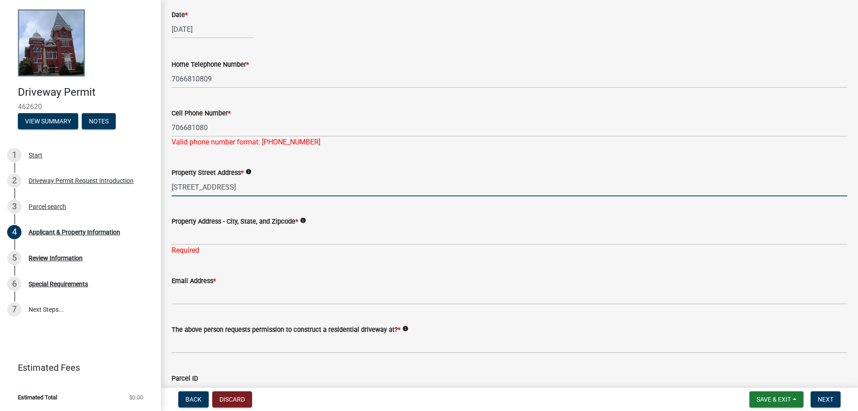
type input "[STREET_ADDRESS]"
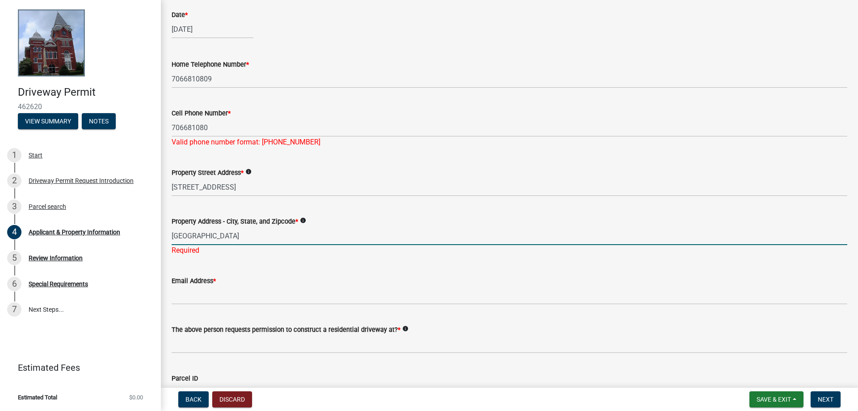
type input "[GEOGRAPHIC_DATA]"
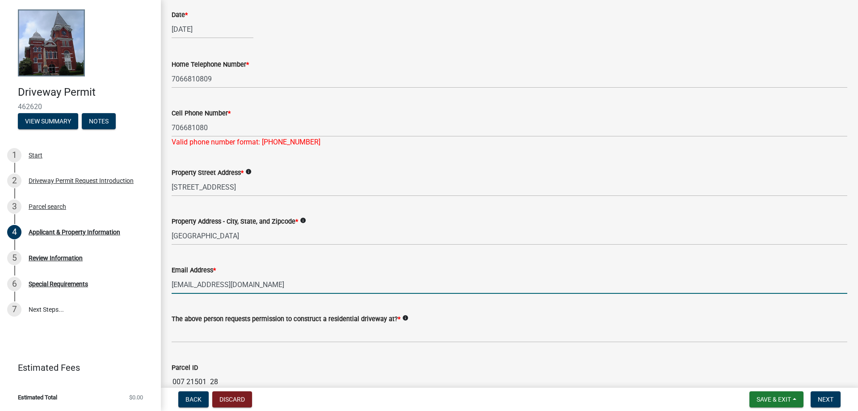
type input "[EMAIL_ADDRESS][DOMAIN_NAME]"
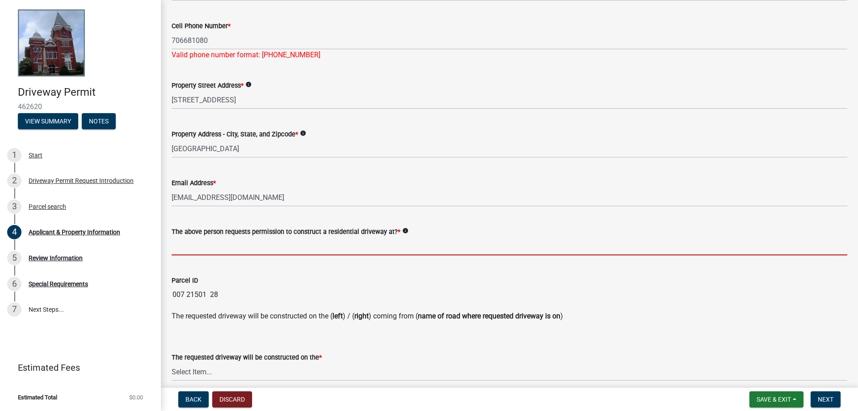
scroll to position [204, 0]
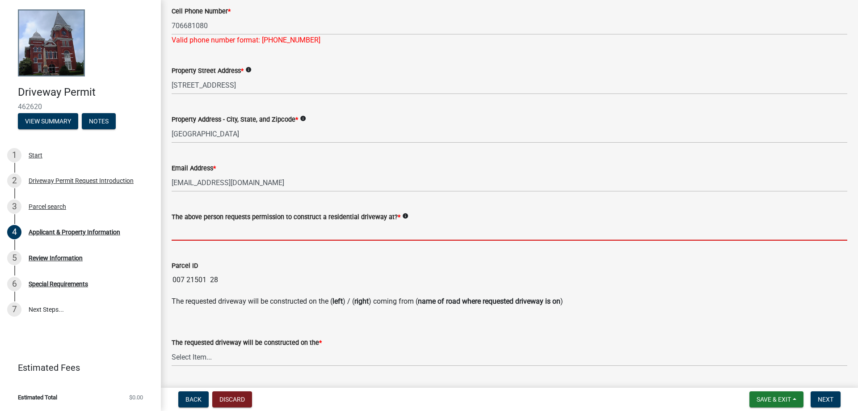
click at [408, 218] on icon "info" at bounding box center [405, 216] width 6 height 6
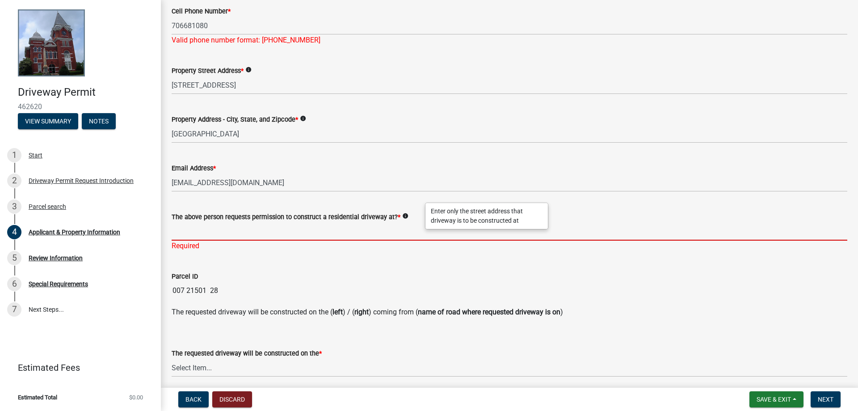
click at [408, 228] on input "The above person requests permission to construct a residential driveway at? *" at bounding box center [510, 231] width 676 height 18
click at [408, 215] on icon "info" at bounding box center [405, 216] width 6 height 6
click at [391, 224] on input "The above person requests permission to construct a residential driveway at? *" at bounding box center [510, 231] width 676 height 18
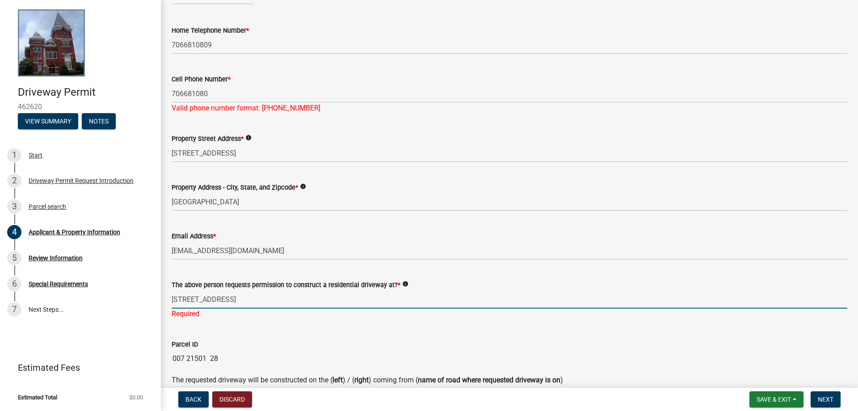
scroll to position [102, 0]
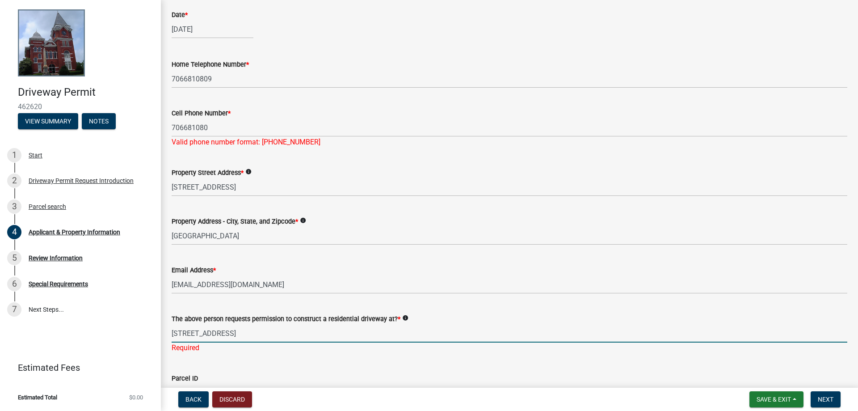
type input "[STREET_ADDRESS]"
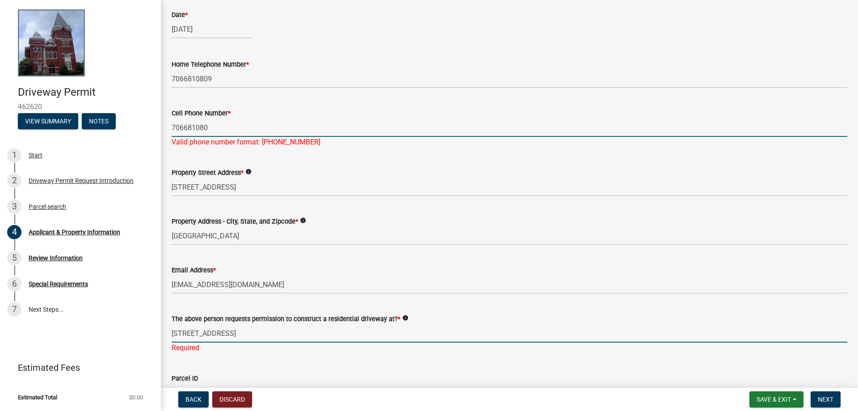
click at [184, 123] on input "706681080" at bounding box center [510, 127] width 676 height 18
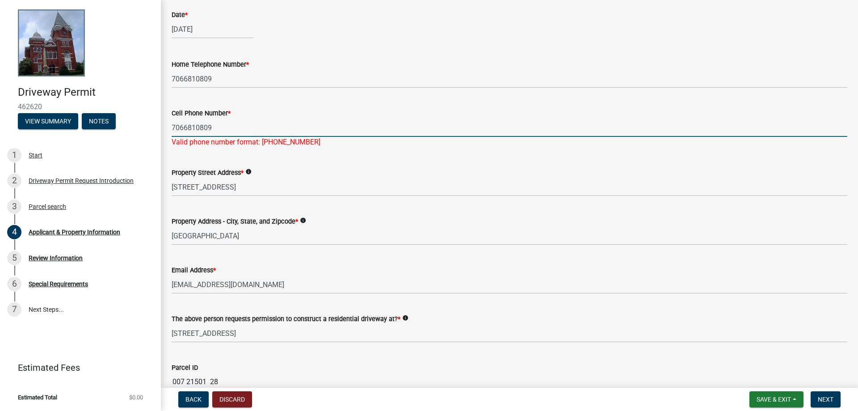
type input "7066810809"
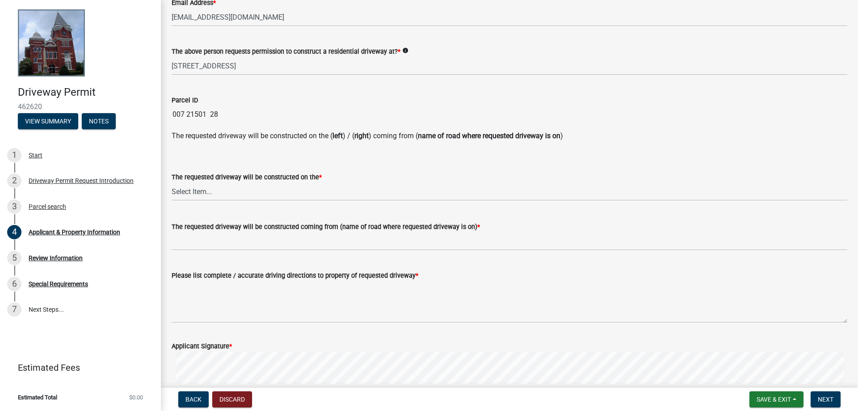
scroll to position [357, 0]
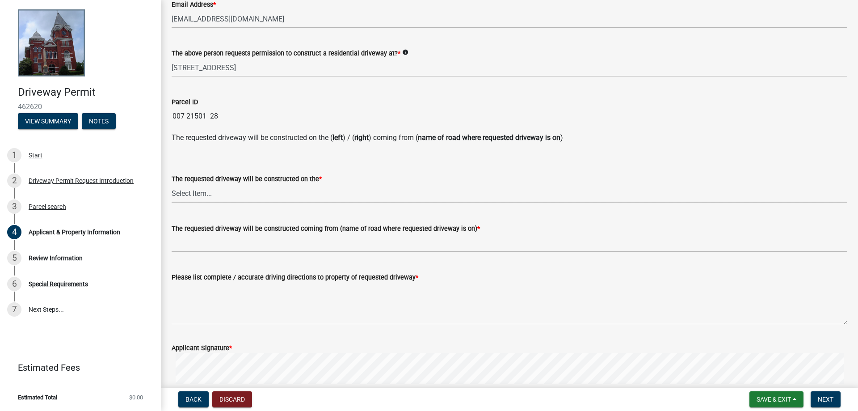
click at [172, 184] on select "Select Item... left right" at bounding box center [510, 193] width 676 height 18
click at [223, 191] on select "Select Item... left right" at bounding box center [510, 193] width 676 height 18
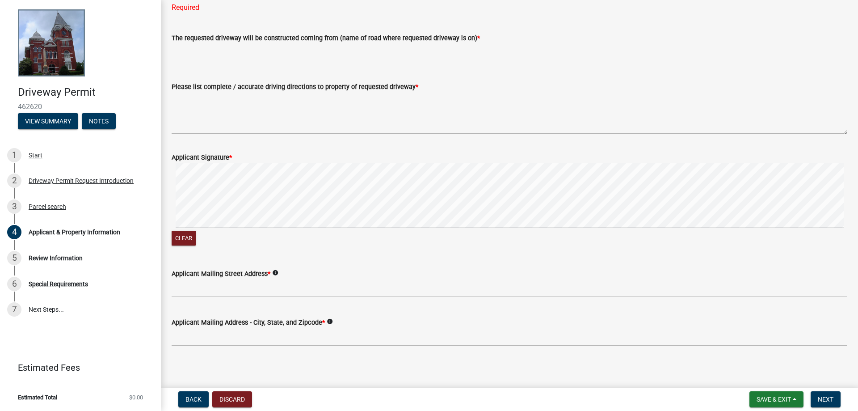
scroll to position [569, 0]
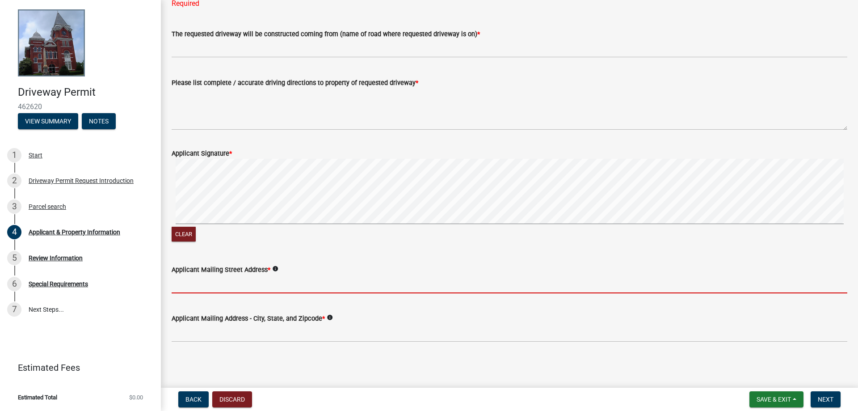
click at [248, 286] on input "Applicant Mailing Street Address *" at bounding box center [510, 284] width 676 height 18
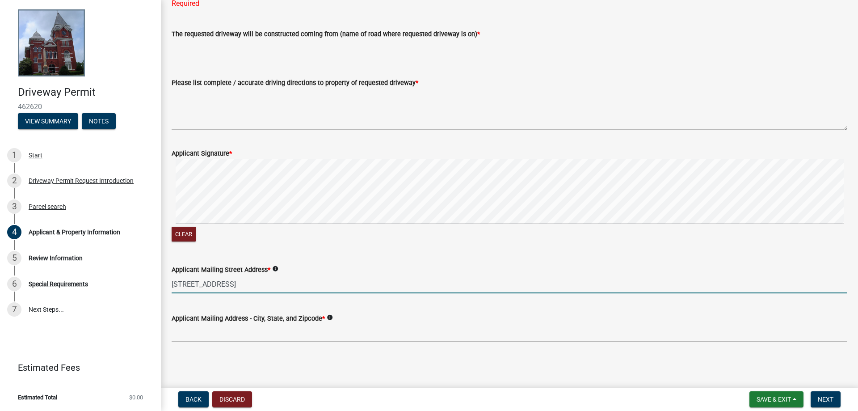
type input "[STREET_ADDRESS]"
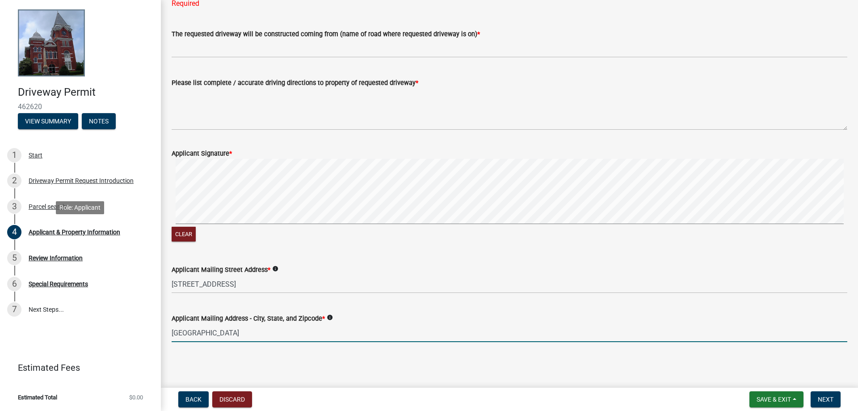
click at [121, 226] on div "Driveway Permit 462620 View Summary Notes 1 Start 2 Driveway Permit Request Int…" at bounding box center [429, 205] width 858 height 411
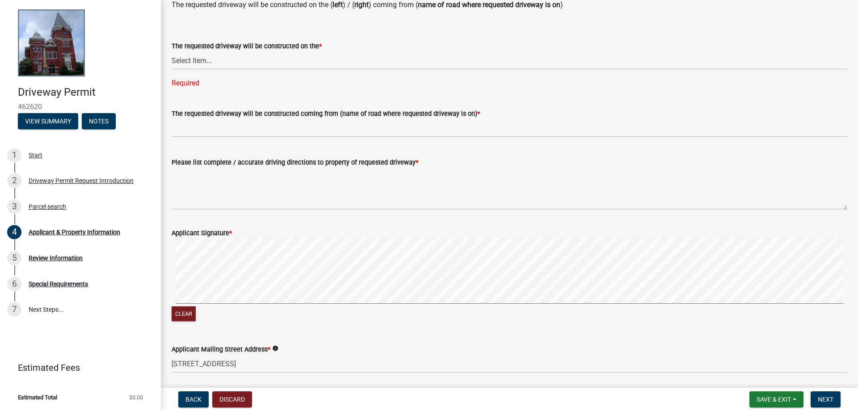
scroll to position [518, 0]
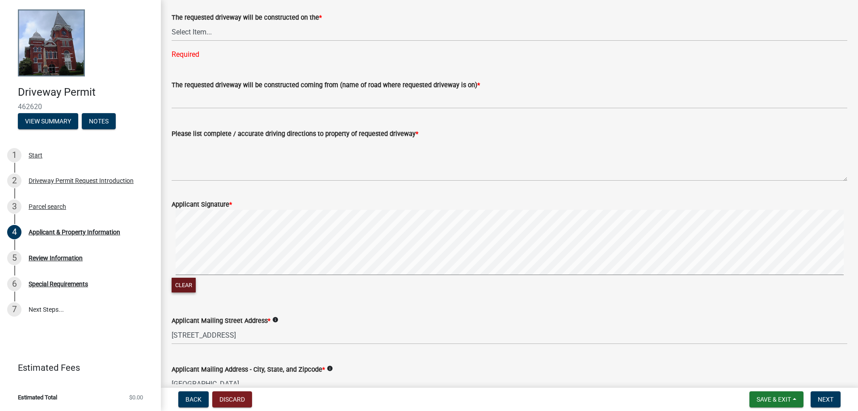
type input "[GEOGRAPHIC_DATA]"
click at [178, 287] on button "Clear" at bounding box center [184, 285] width 24 height 15
click at [186, 282] on button "Clear" at bounding box center [184, 285] width 24 height 15
click at [190, 282] on button "Clear" at bounding box center [184, 285] width 24 height 15
click at [338, 278] on div "Clear" at bounding box center [510, 252] width 676 height 85
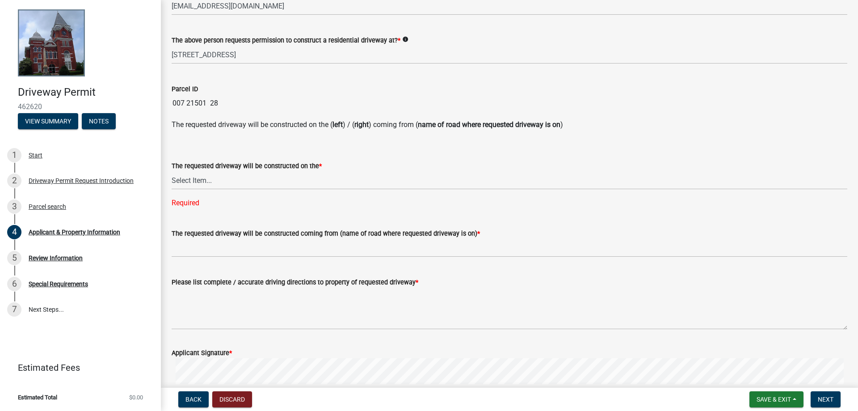
scroll to position [365, 0]
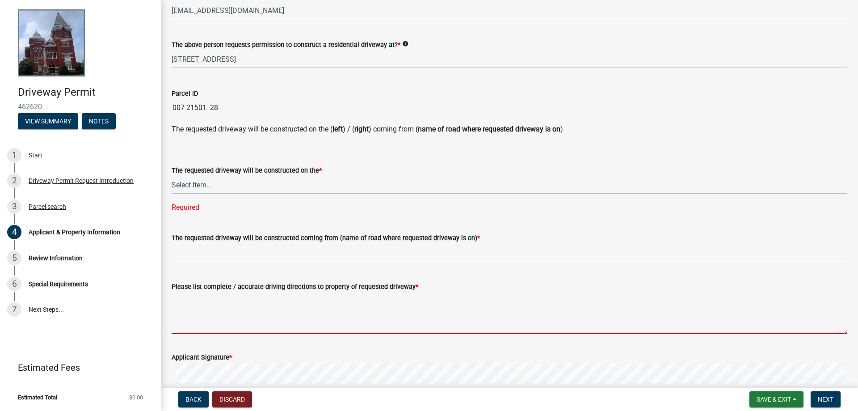
click at [179, 323] on textarea "Please list complete / accurate driving directions to property of requested dri…" at bounding box center [510, 313] width 676 height 42
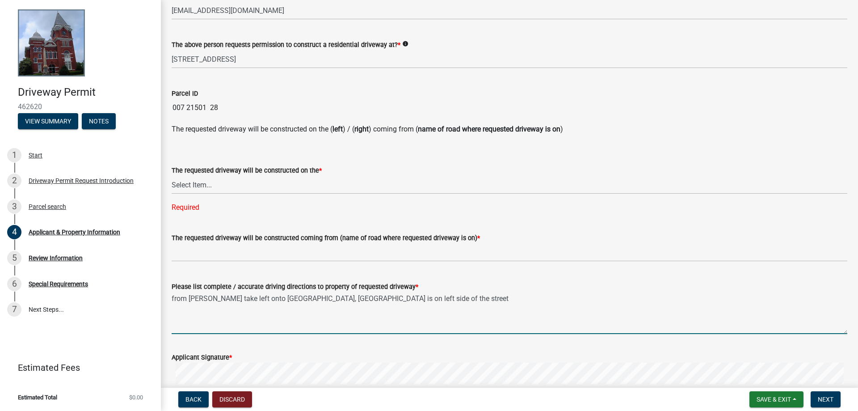
type textarea "from [PERSON_NAME] take left onto [GEOGRAPHIC_DATA], [GEOGRAPHIC_DATA] is on le…"
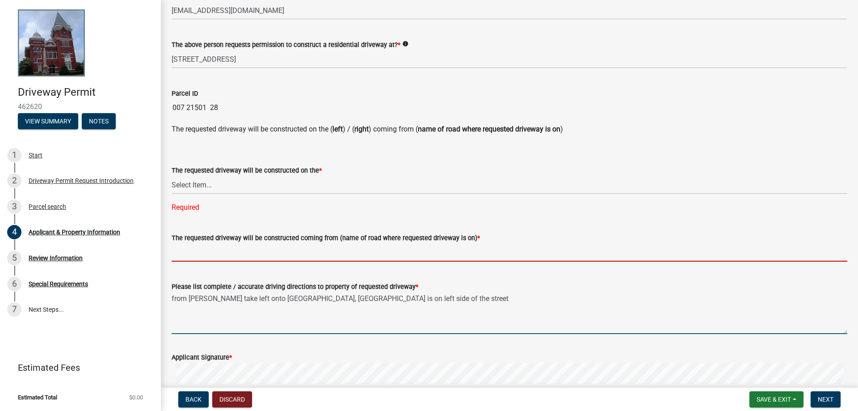
click at [280, 253] on input "The requested driveway will be constructed coming from (name of road where requ…" at bounding box center [510, 252] width 676 height 18
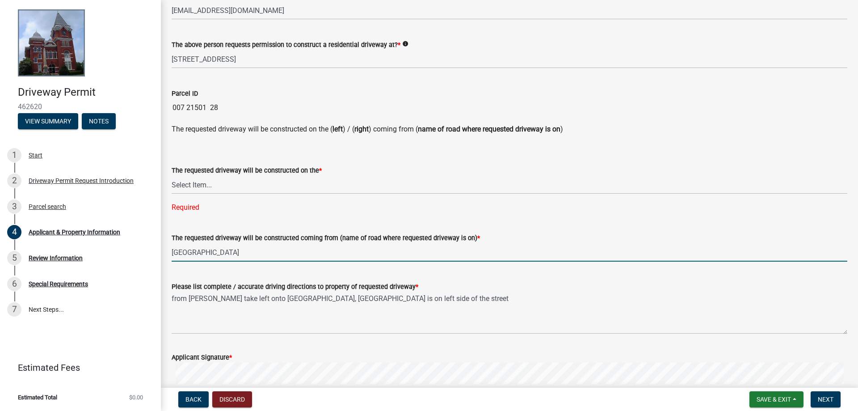
type input "[GEOGRAPHIC_DATA]"
click at [172, 176] on select "Select Item... left right" at bounding box center [510, 185] width 676 height 18
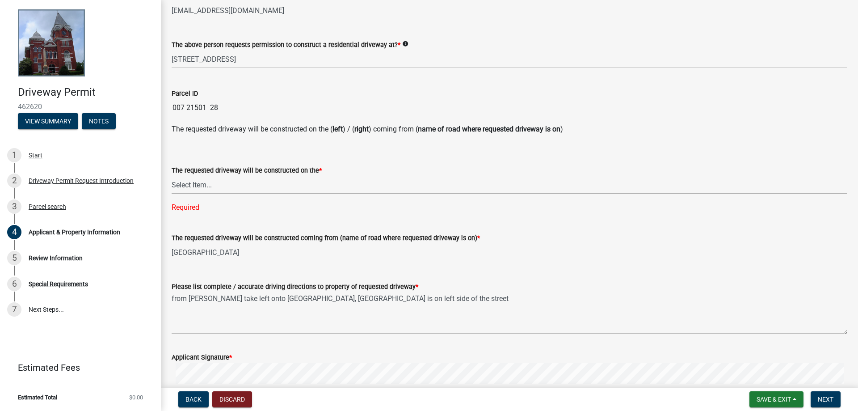
click at [267, 187] on select "Select Item... left right" at bounding box center [510, 185] width 676 height 18
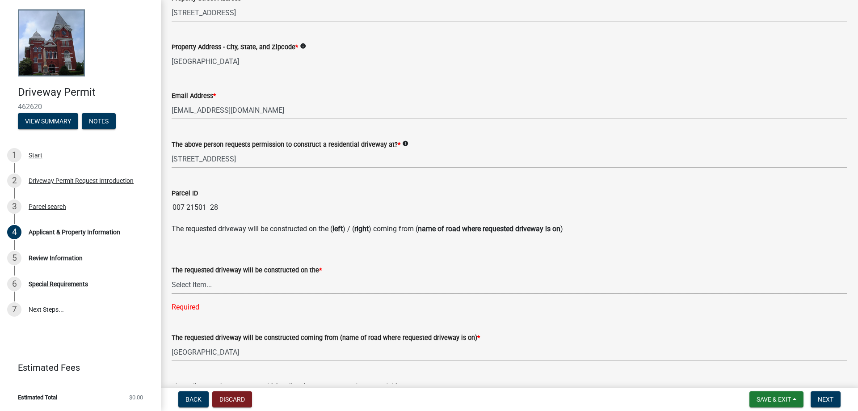
scroll to position [263, 0]
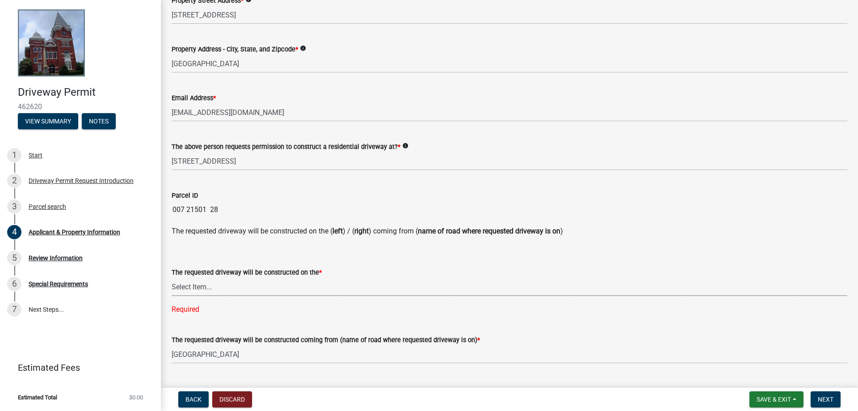
click at [172, 278] on select "Select Item... left right" at bounding box center [510, 287] width 676 height 18
click option "left" at bounding box center [0, 0] width 0 height 0
select select "1b9f1f25-2a45-4c36-bbf8-b941f64e08e5"
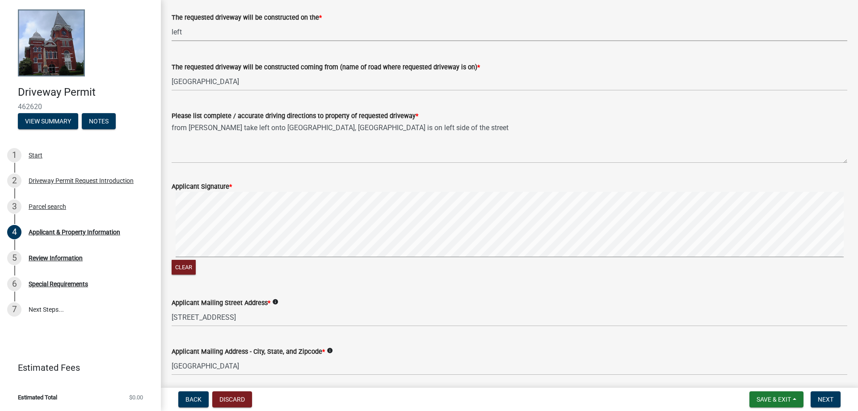
scroll to position [551, 0]
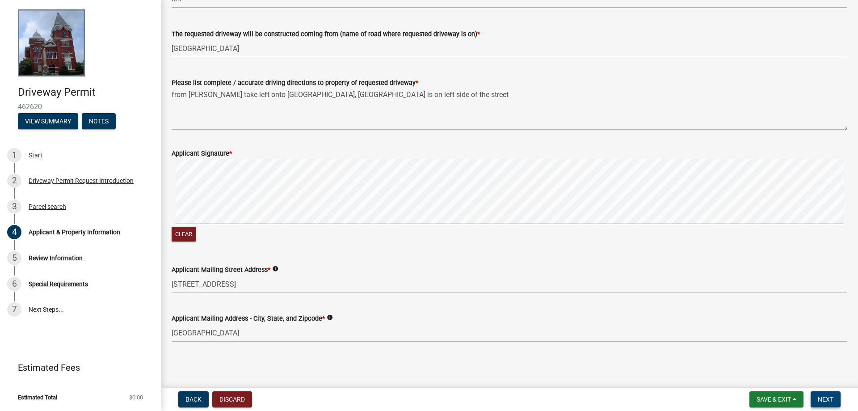
click at [829, 395] on button "Next" at bounding box center [826, 399] width 30 height 16
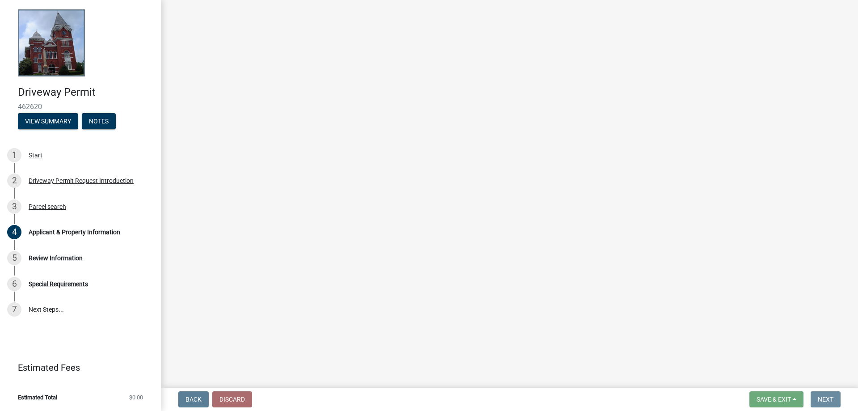
scroll to position [0, 0]
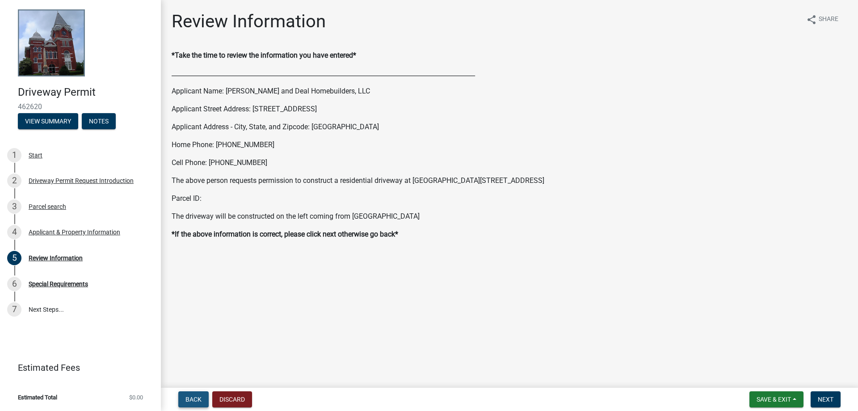
click at [181, 401] on button "Back" at bounding box center [193, 399] width 30 height 16
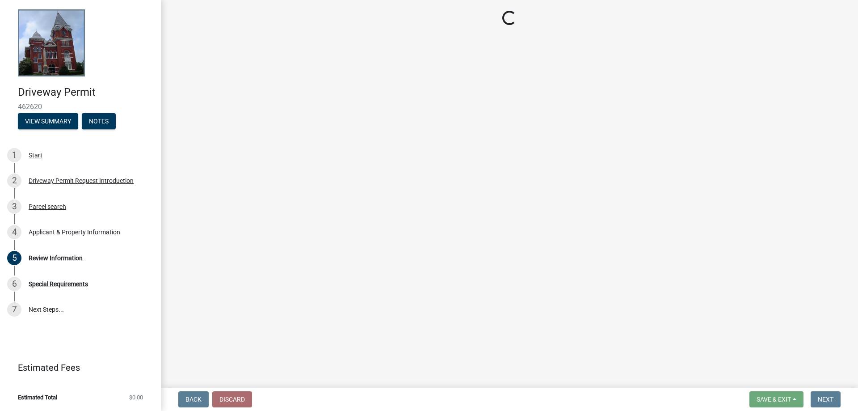
select select "1b9f1f25-2a45-4c36-bbf8-b941f64e08e5"
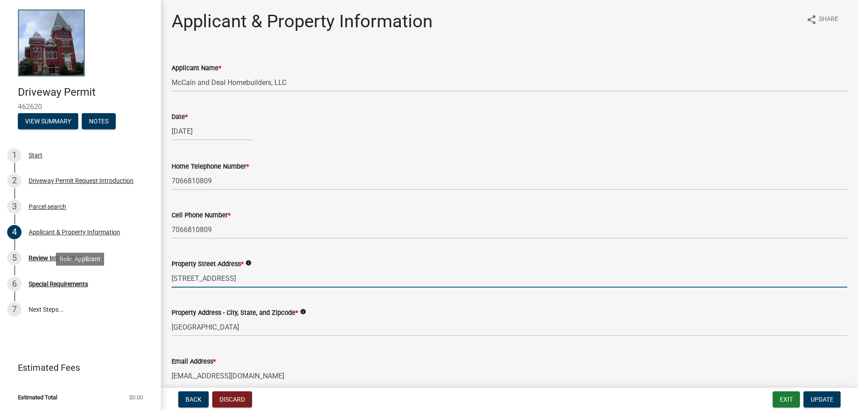
drag, startPoint x: 265, startPoint y: 277, endPoint x: 163, endPoint y: 277, distance: 102.8
click at [146, 277] on div "Driveway Permit 462620 View Summary Notes 1 Start 2 Driveway Permit Request Int…" at bounding box center [429, 205] width 858 height 411
drag, startPoint x: 254, startPoint y: 276, endPoint x: 160, endPoint y: 277, distance: 93.4
click at [172, 277] on input "[STREET_ADDRESS]" at bounding box center [510, 278] width 676 height 18
type input "[STREET_ADDRESS]"
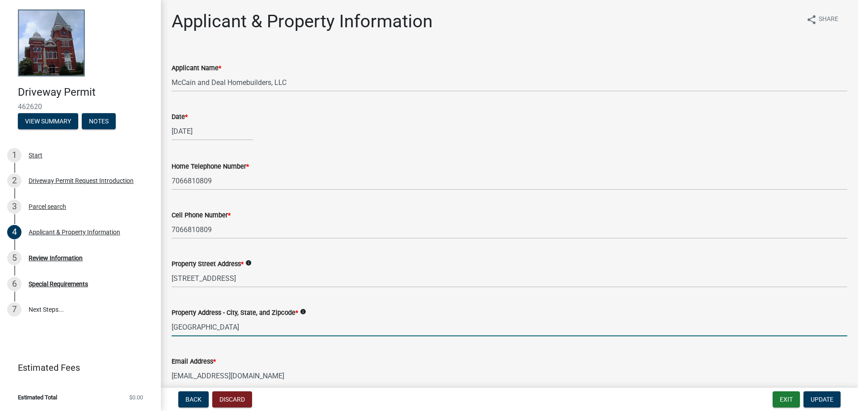
drag, startPoint x: 271, startPoint y: 322, endPoint x: 135, endPoint y: 331, distance: 135.7
click at [172, 331] on input "[GEOGRAPHIC_DATA]" at bounding box center [510, 327] width 676 height 18
type input "Columbus GA 31904"
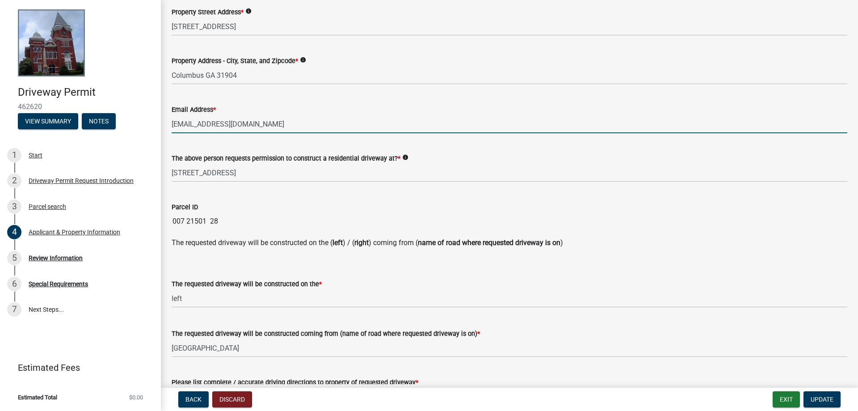
scroll to position [255, 0]
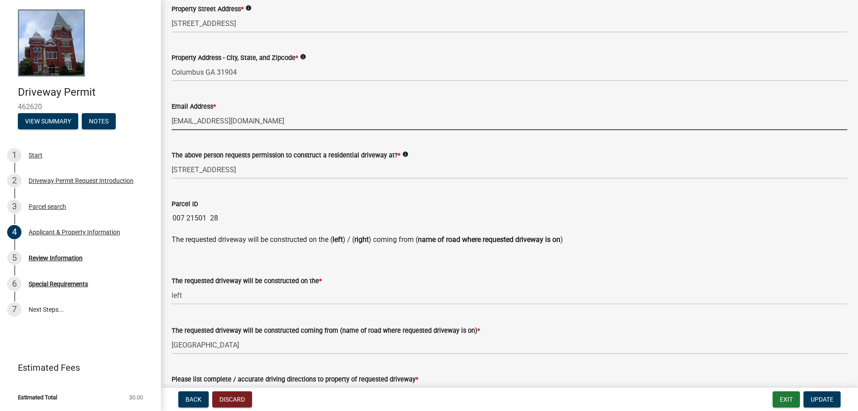
click at [457, 198] on div "Parcel ID 007 21501 28" at bounding box center [510, 206] width 676 height 41
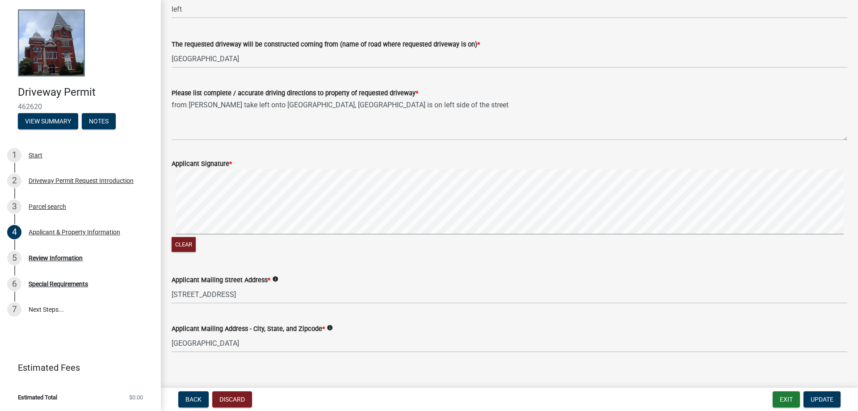
scroll to position [551, 0]
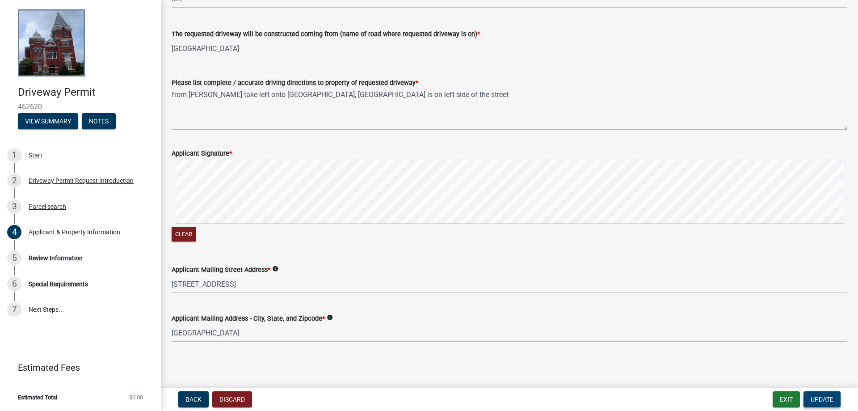
click at [816, 395] on button "Update" at bounding box center [822, 399] width 37 height 16
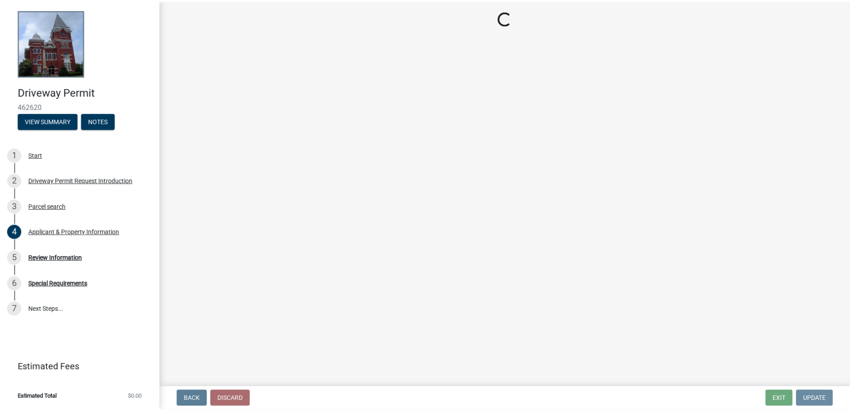
scroll to position [0, 0]
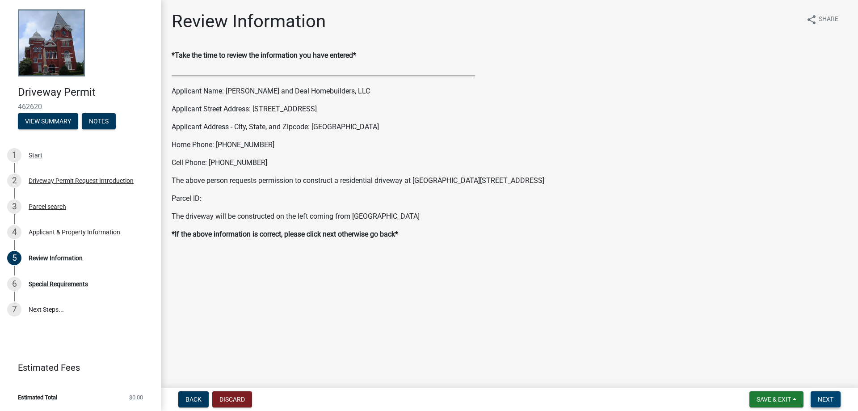
click at [830, 400] on span "Next" at bounding box center [826, 399] width 16 height 7
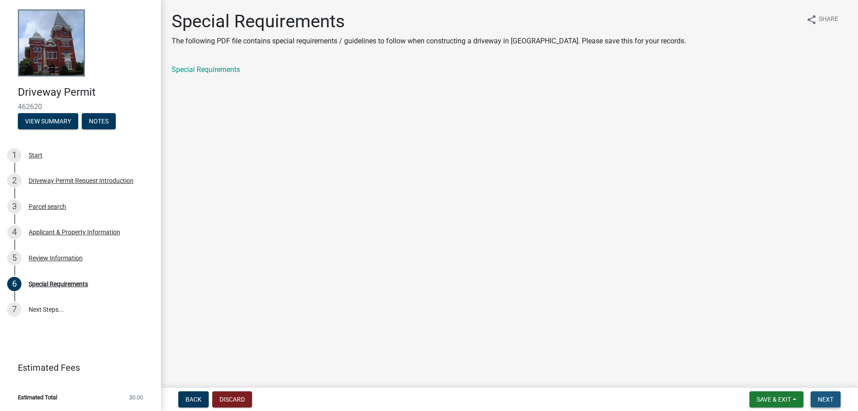
click at [823, 395] on button "Next" at bounding box center [826, 399] width 30 height 16
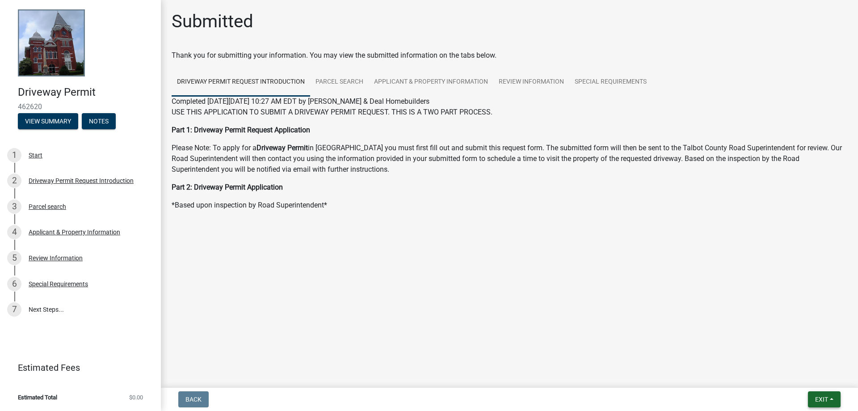
click at [821, 397] on span "Exit" at bounding box center [821, 399] width 13 height 7
drag, startPoint x: 696, startPoint y: 347, endPoint x: 705, endPoint y: 348, distance: 9.0
click at [696, 347] on main "Submitted Thank you for submitting your information. You may view the submitted…" at bounding box center [509, 192] width 697 height 384
drag, startPoint x: 815, startPoint y: 401, endPoint x: 811, endPoint y: 398, distance: 5.5
click at [815, 400] on span "Exit" at bounding box center [821, 399] width 13 height 7
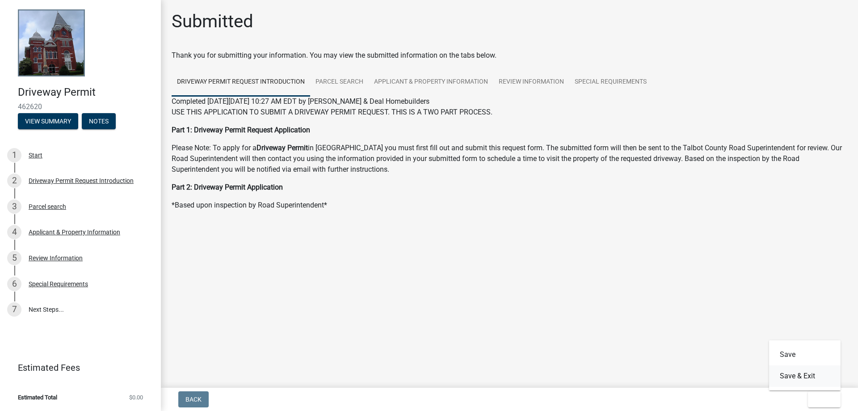
click at [793, 379] on button "Save & Exit" at bounding box center [805, 375] width 72 height 21
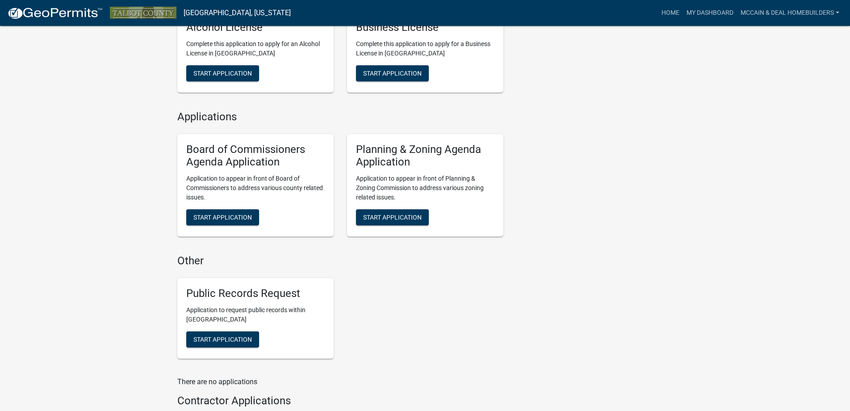
scroll to position [754, 0]
